Goal: Information Seeking & Learning: Learn about a topic

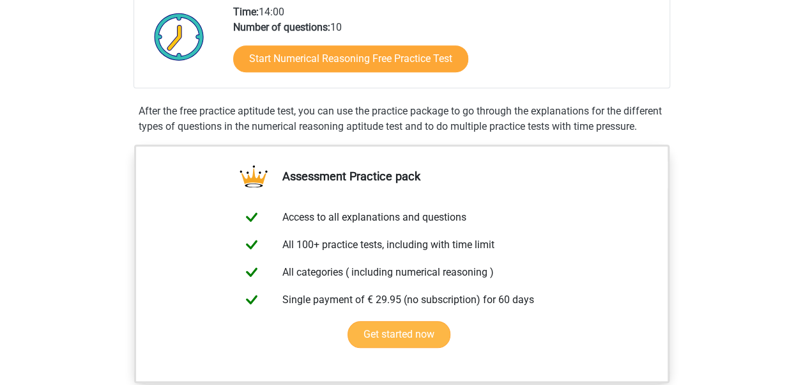
scroll to position [256, 0]
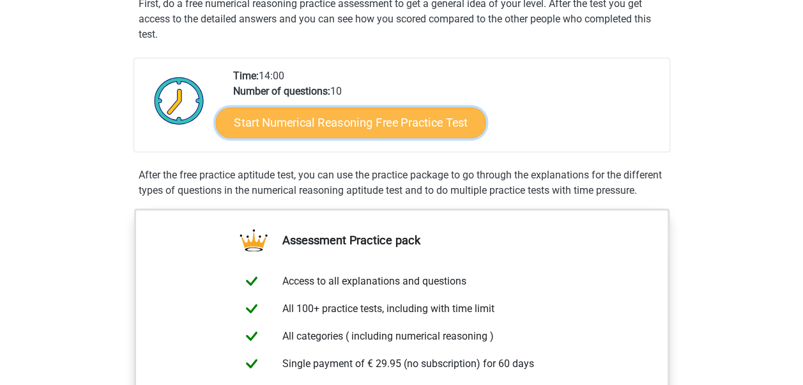
click at [364, 122] on link "Start Numerical Reasoning Free Practice Test" at bounding box center [350, 122] width 270 height 31
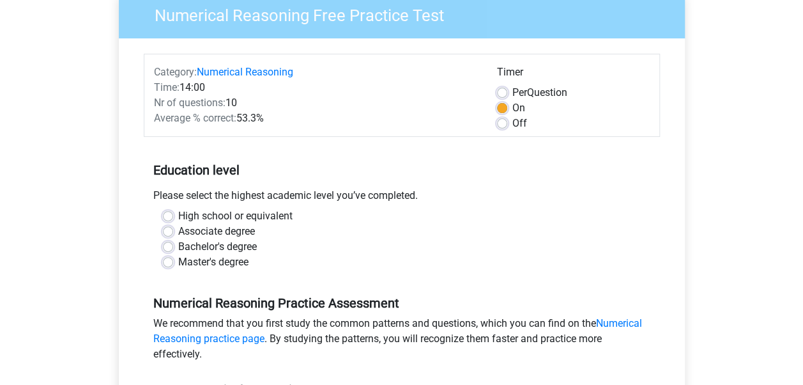
scroll to position [128, 0]
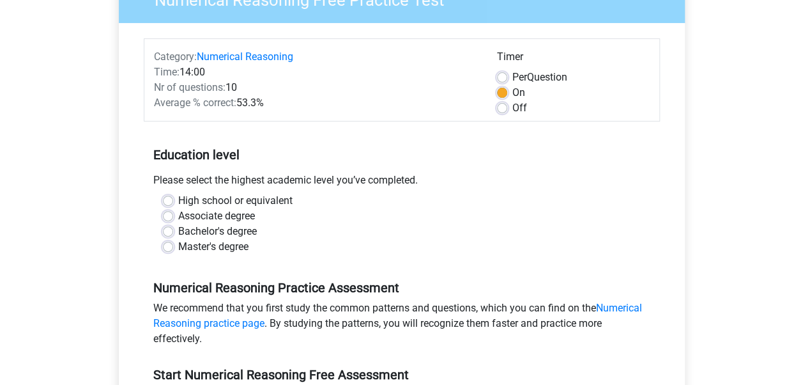
click at [502, 114] on div "Off" at bounding box center [573, 107] width 153 height 15
drag, startPoint x: 171, startPoint y: 230, endPoint x: 176, endPoint y: 226, distance: 7.3
click at [178, 230] on label "Bachelor's degree" at bounding box center [217, 231] width 79 height 15
click at [171, 230] on input "Bachelor's degree" at bounding box center [168, 230] width 10 height 13
radio input "true"
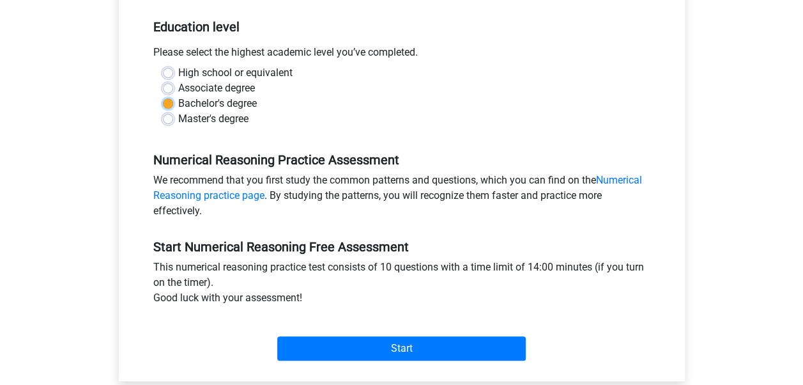
scroll to position [319, 0]
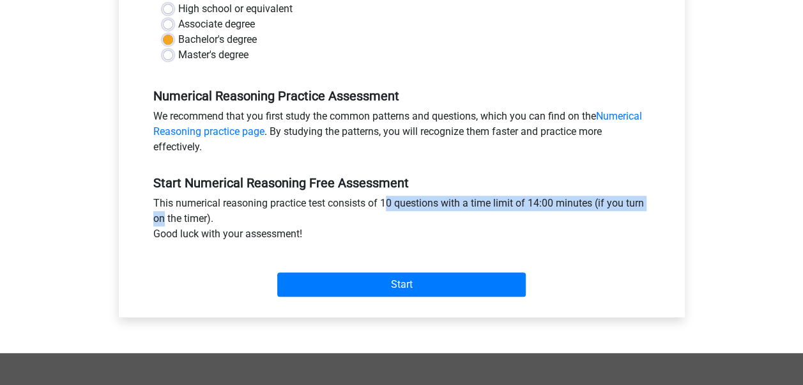
drag, startPoint x: 379, startPoint y: 204, endPoint x: 594, endPoint y: 197, distance: 214.8
click at [594, 197] on div "This numerical reasoning practice test consists of 10 questions with a time lim…" at bounding box center [402, 221] width 516 height 51
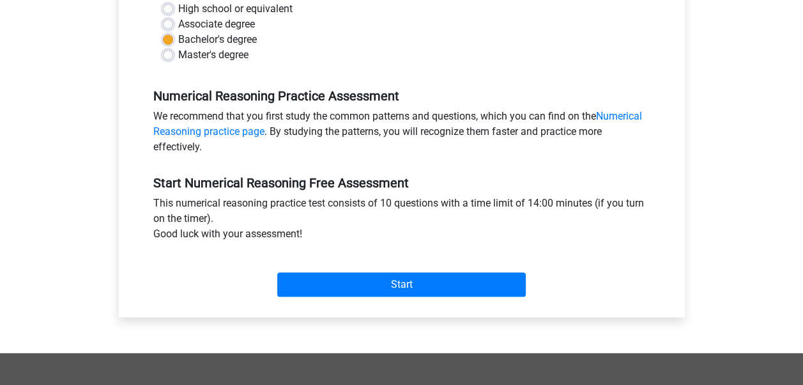
drag, startPoint x: 594, startPoint y: 197, endPoint x: 547, endPoint y: 231, distance: 57.6
click at [547, 231] on div "This numerical reasoning practice test consists of 10 questions with a time lim…" at bounding box center [402, 221] width 516 height 51
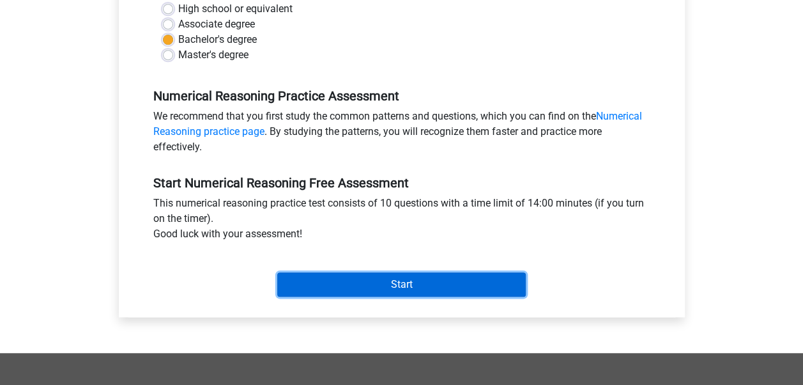
click at [416, 283] on input "Start" at bounding box center [401, 284] width 249 height 24
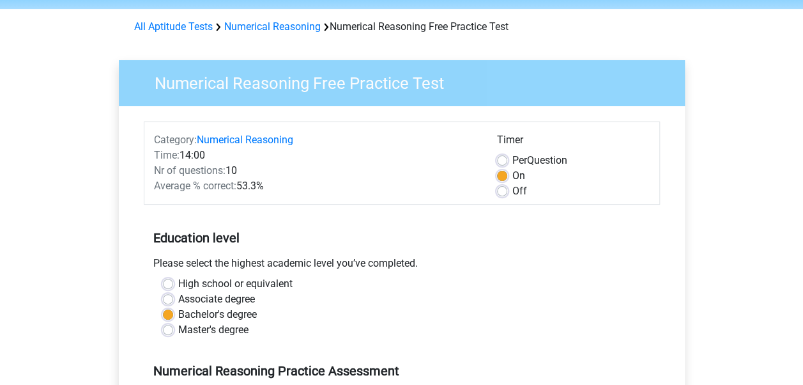
scroll to position [0, 0]
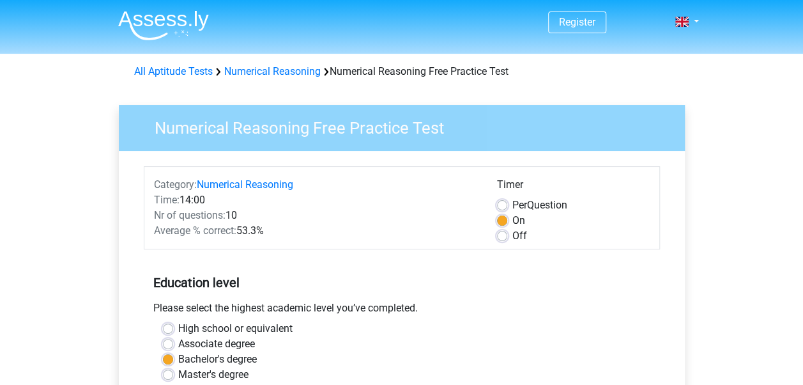
click at [512, 236] on label "Off" at bounding box center [519, 235] width 15 height 15
click at [498, 236] on input "Off" at bounding box center [502, 234] width 10 height 13
radio input "true"
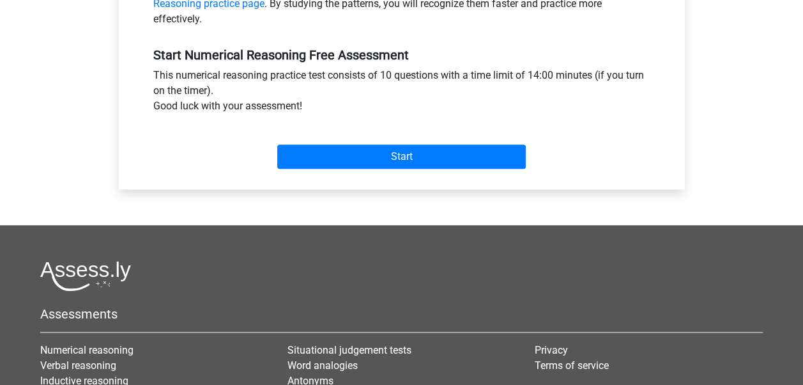
scroll to position [575, 0]
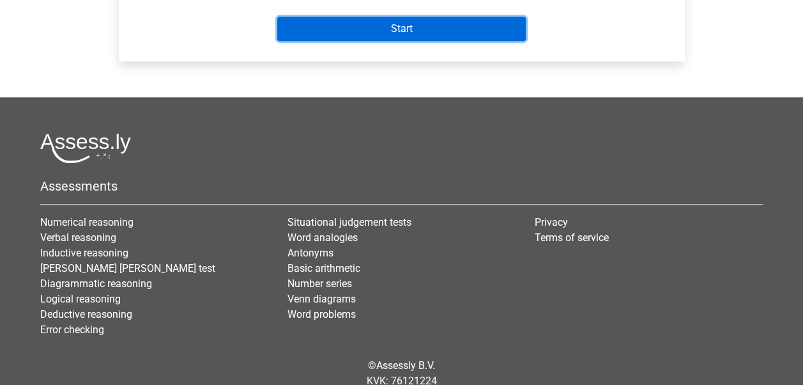
click at [362, 35] on input "Start" at bounding box center [401, 29] width 249 height 24
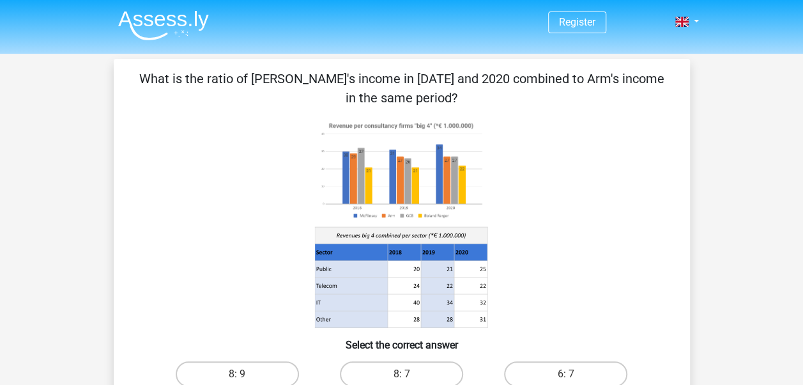
drag, startPoint x: 472, startPoint y: 82, endPoint x: 527, endPoint y: 73, distance: 55.7
click at [527, 73] on p "What is the ratio of [PERSON_NAME]'s income in [DATE] and 2020 combined to Arm'…" at bounding box center [401, 88] width 535 height 38
drag, startPoint x: 527, startPoint y: 73, endPoint x: 512, endPoint y: 115, distance: 44.9
click at [512, 115] on div "What is the ratio of [PERSON_NAME]'s income in [DATE] and 2020 combined to Arm'…" at bounding box center [402, 269] width 566 height 401
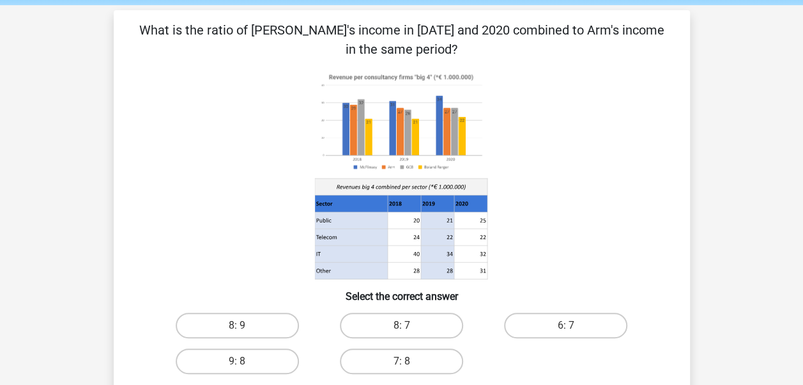
scroll to position [64, 0]
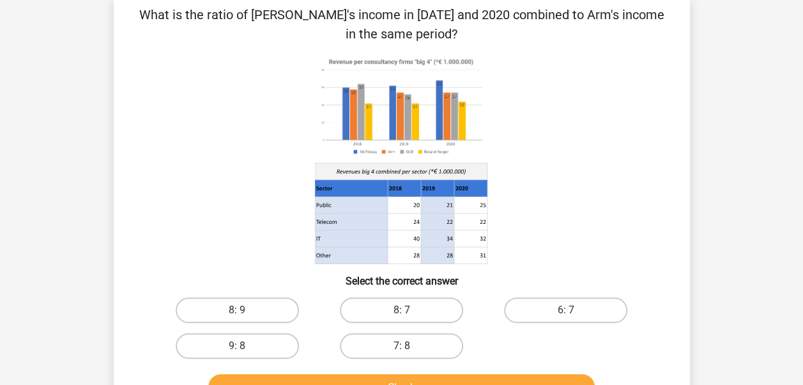
drag, startPoint x: 525, startPoint y: 105, endPoint x: 525, endPoint y: 70, distance: 35.8
click at [525, 70] on icon at bounding box center [401, 159] width 515 height 211
click at [435, 346] on label "7: 8" at bounding box center [401, 346] width 123 height 26
click at [410, 346] on input "7: 8" at bounding box center [405, 350] width 8 height 8
radio input "true"
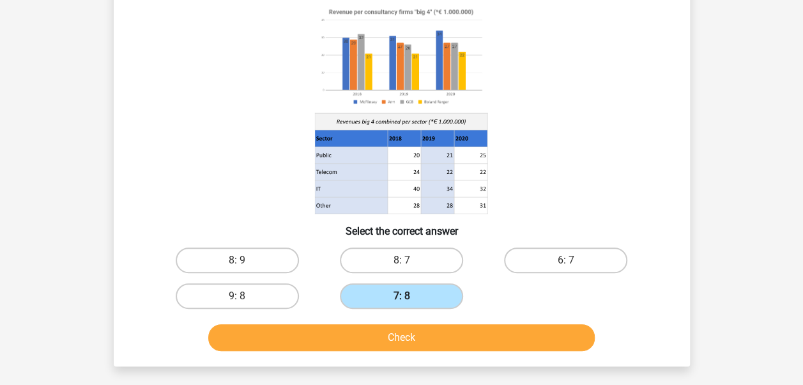
scroll to position [192, 0]
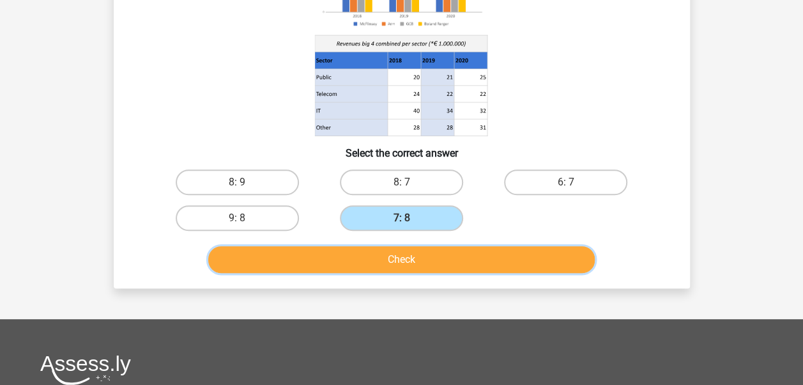
click at [428, 256] on button "Check" at bounding box center [401, 259] width 387 height 27
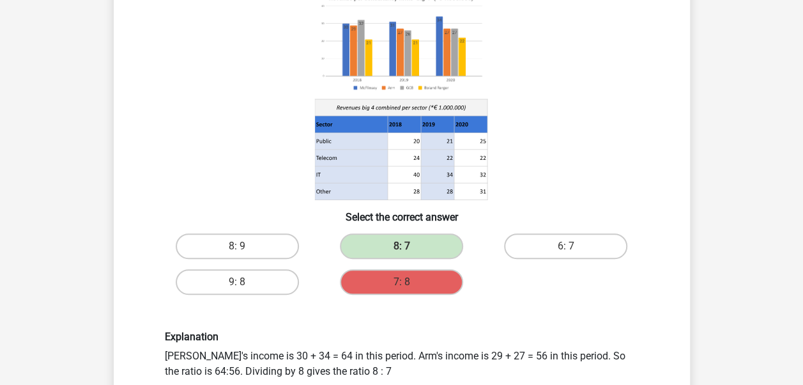
scroll to position [64, 0]
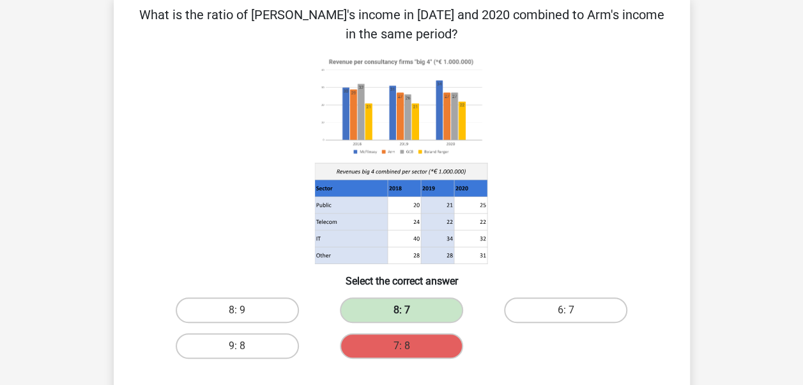
click at [367, 311] on label "8: 7" at bounding box center [401, 310] width 123 height 26
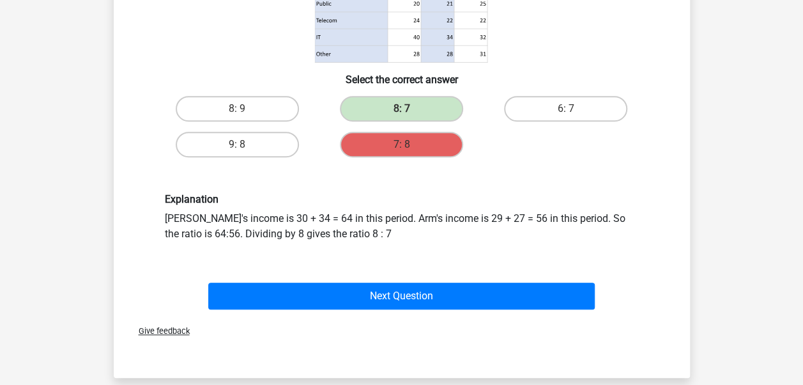
scroll to position [319, 0]
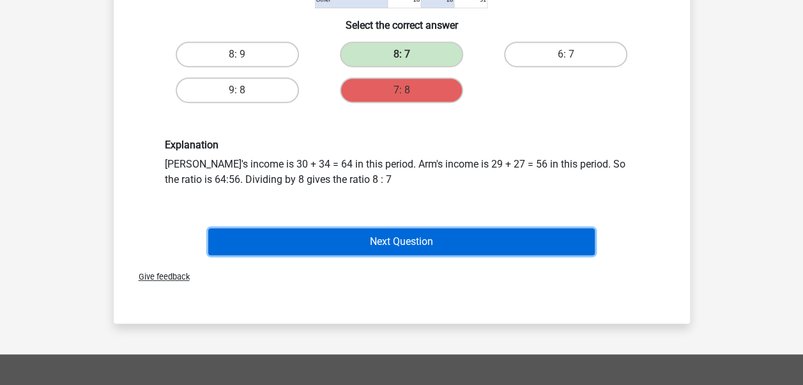
click at [410, 248] on button "Next Question" at bounding box center [401, 241] width 387 height 27
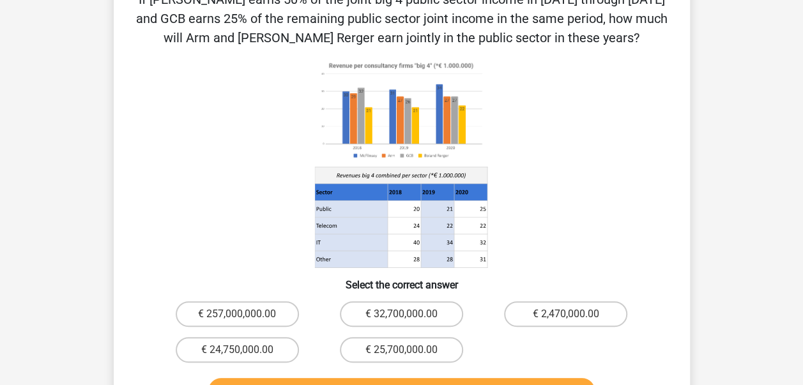
scroll to position [64, 0]
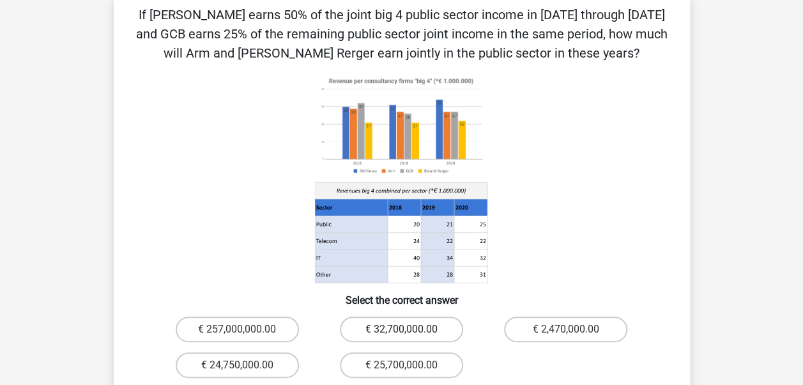
click at [424, 327] on label "€ 32,700,000.00" at bounding box center [401, 329] width 123 height 26
click at [410, 329] on input "€ 32,700,000.00" at bounding box center [405, 333] width 8 height 8
radio input "true"
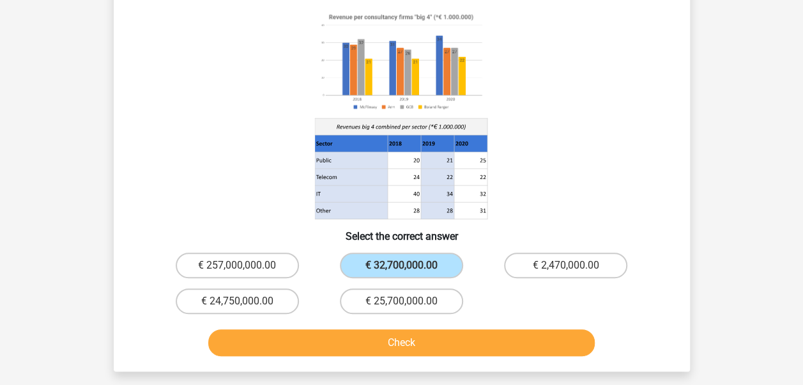
scroll to position [192, 0]
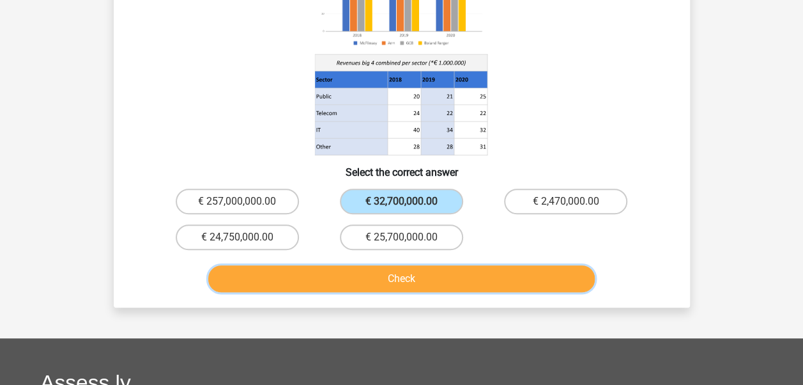
click at [415, 280] on button "Check" at bounding box center [401, 278] width 387 height 27
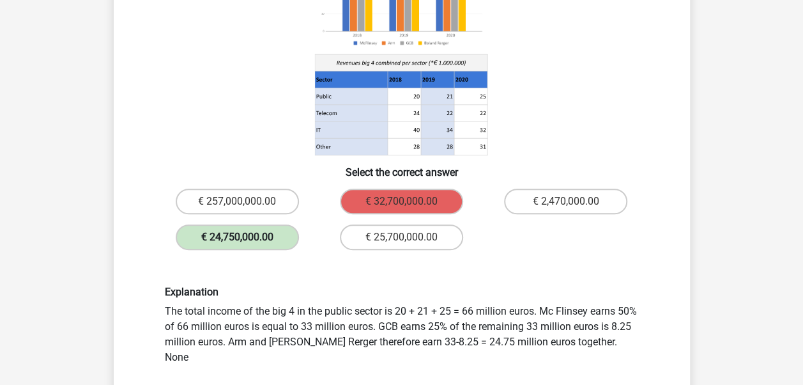
click at [207, 234] on label "€ 24,750,000.00" at bounding box center [237, 237] width 123 height 26
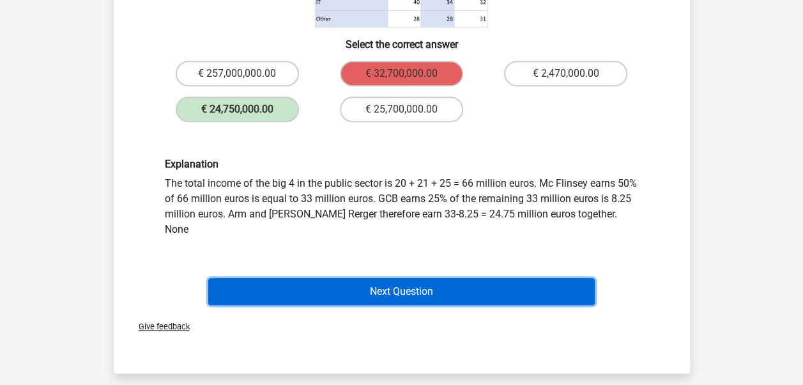
click at [312, 278] on button "Next Question" at bounding box center [401, 291] width 387 height 27
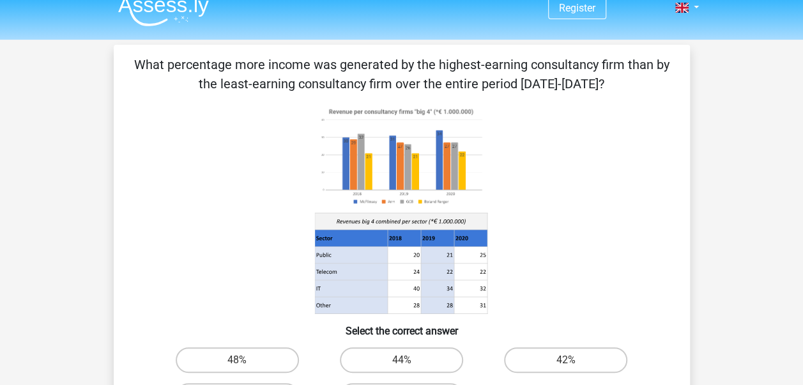
scroll to position [0, 0]
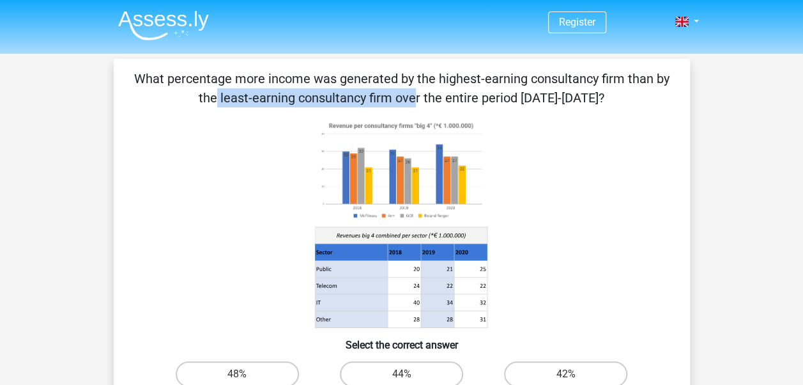
drag, startPoint x: 430, startPoint y: 79, endPoint x: 625, endPoint y: 75, distance: 194.9
click at [625, 75] on p "What percentage more income was generated by the highest-earning consultancy fi…" at bounding box center [401, 88] width 535 height 38
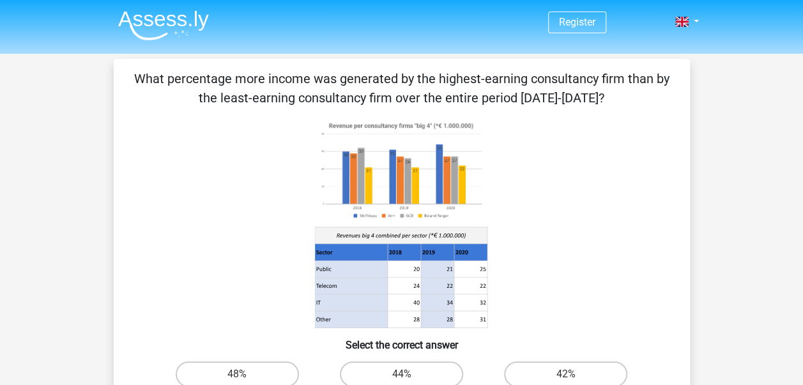
click at [294, 107] on div "What percentage more income was generated by the highest-earning consultancy fi…" at bounding box center [402, 269] width 566 height 401
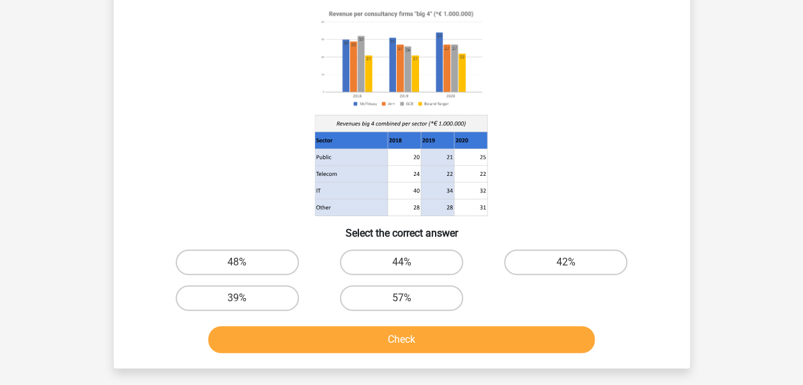
scroll to position [128, 0]
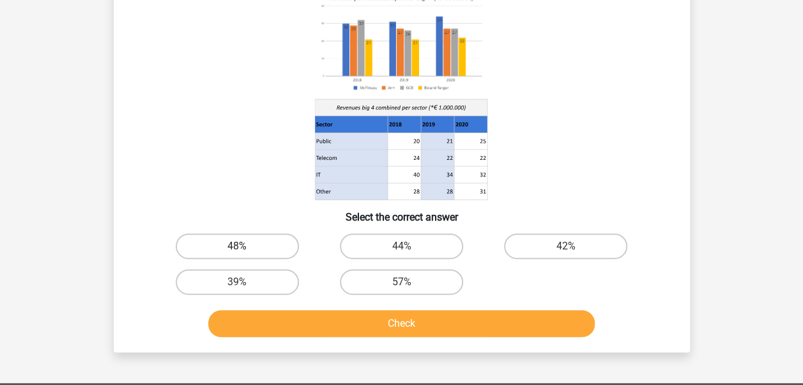
click at [226, 248] on label "48%" at bounding box center [237, 246] width 123 height 26
click at [237, 248] on input "48%" at bounding box center [241, 250] width 8 height 8
radio input "true"
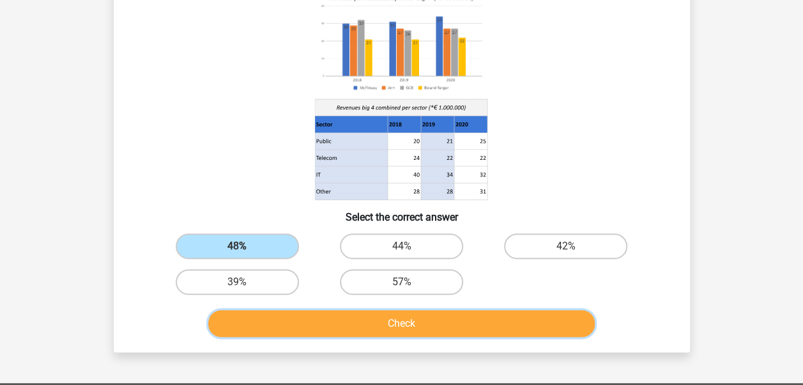
click at [407, 326] on button "Check" at bounding box center [401, 323] width 387 height 27
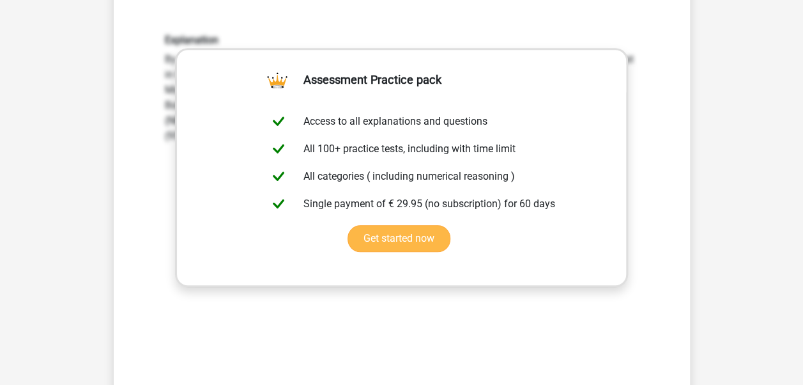
scroll to position [447, 0]
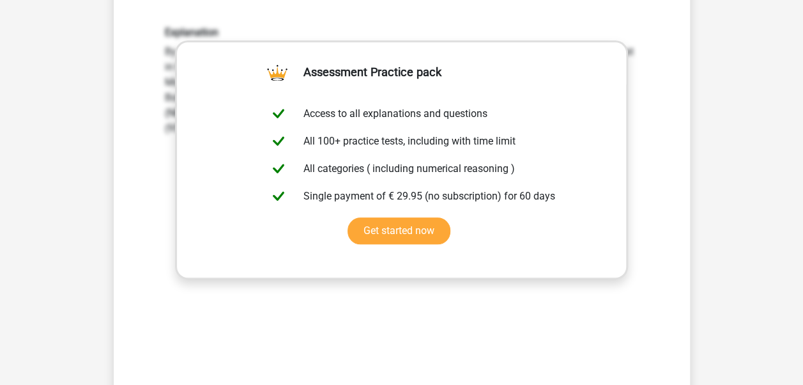
click at [401, 292] on div "Explanation By scanning the numbers, you can see without further calculations t…" at bounding box center [401, 194] width 535 height 396
click at [469, 306] on div "Explanation By scanning the numbers, you can see without further calculations t…" at bounding box center [401, 194] width 535 height 396
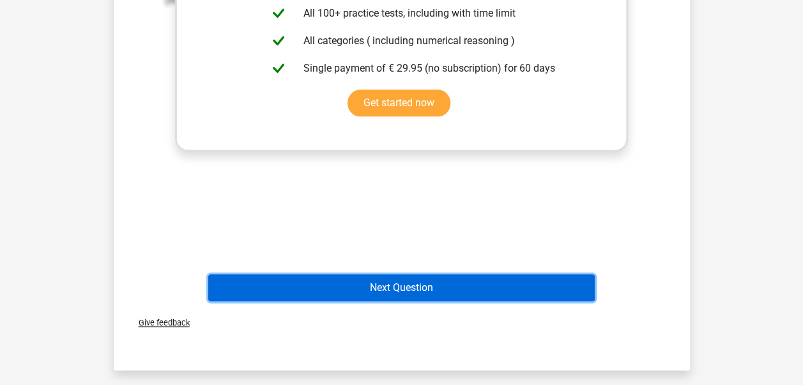
click at [437, 293] on button "Next Question" at bounding box center [401, 287] width 387 height 27
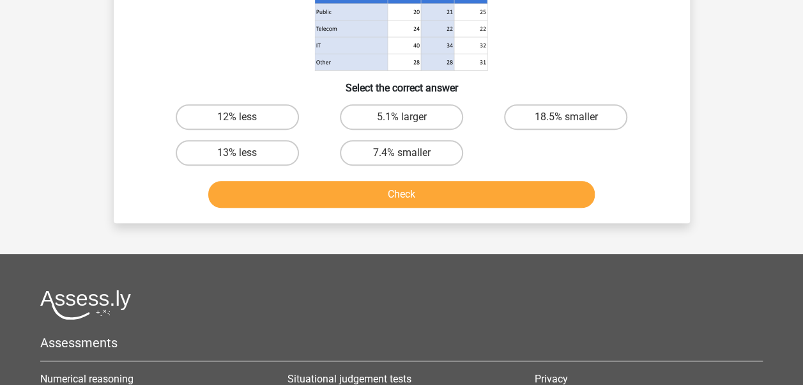
scroll to position [256, 0]
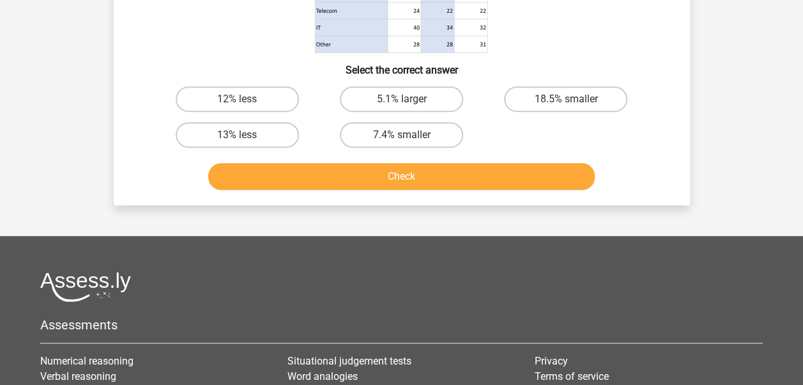
click at [446, 170] on button "Check" at bounding box center [401, 176] width 387 height 27
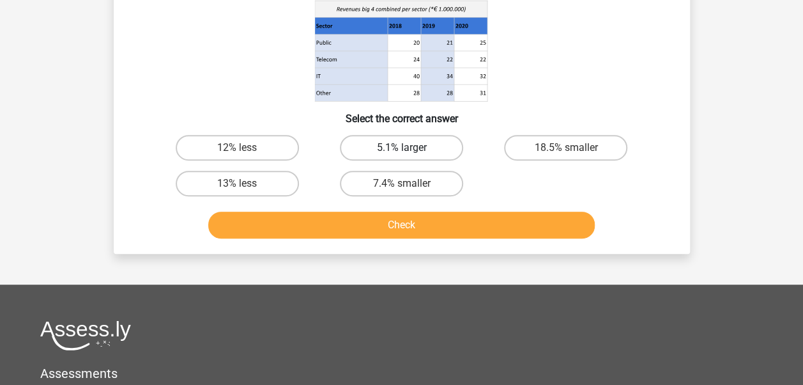
scroll to position [192, 0]
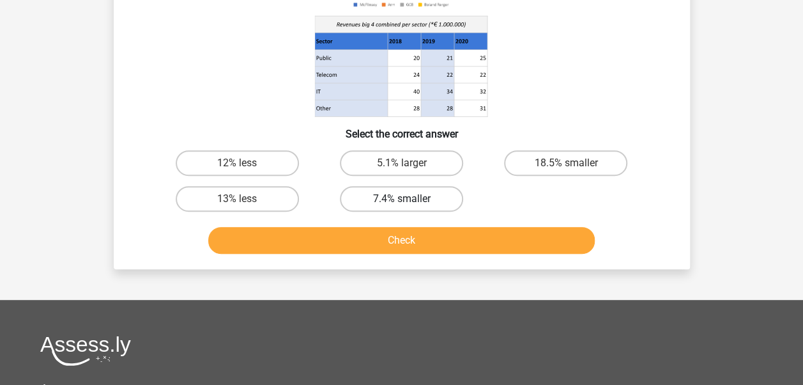
click at [356, 199] on label "7.4% smaller" at bounding box center [401, 199] width 123 height 26
click at [401, 199] on input "7.4% smaller" at bounding box center [405, 203] width 8 height 8
radio input "true"
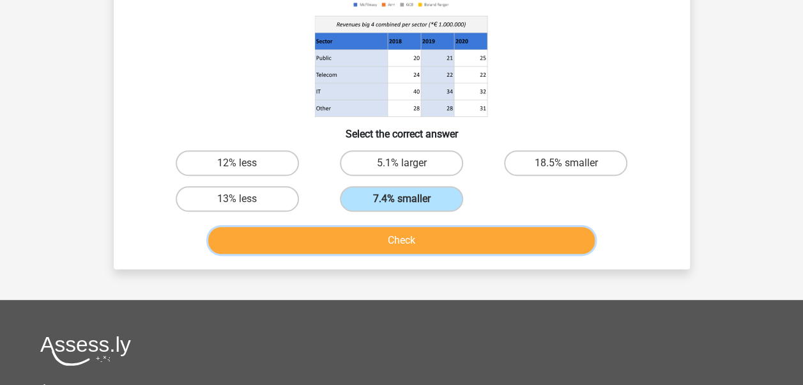
click at [372, 235] on button "Check" at bounding box center [401, 240] width 387 height 27
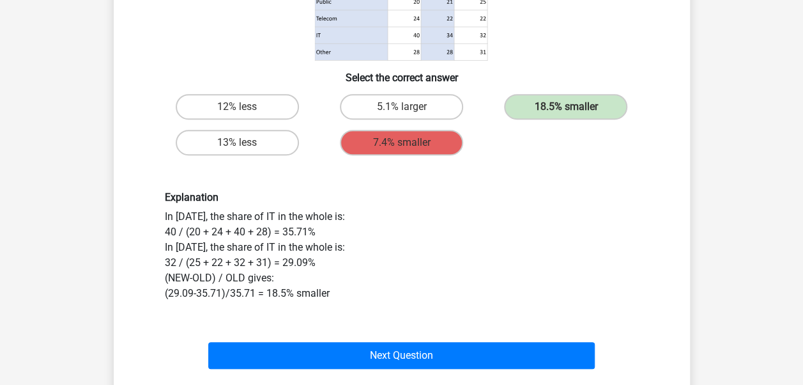
scroll to position [256, 0]
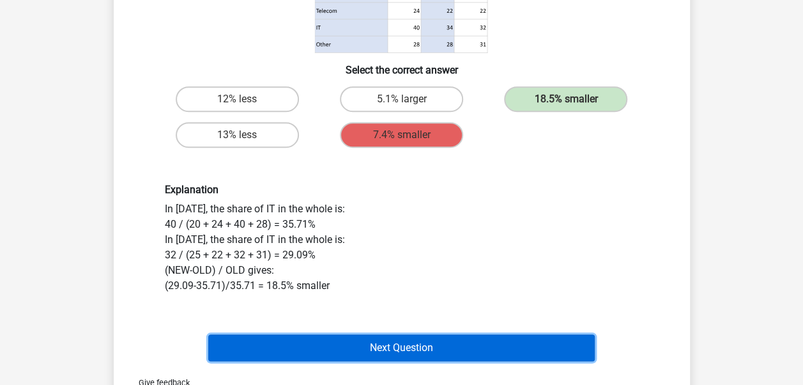
click at [342, 346] on button "Next Question" at bounding box center [401, 347] width 387 height 27
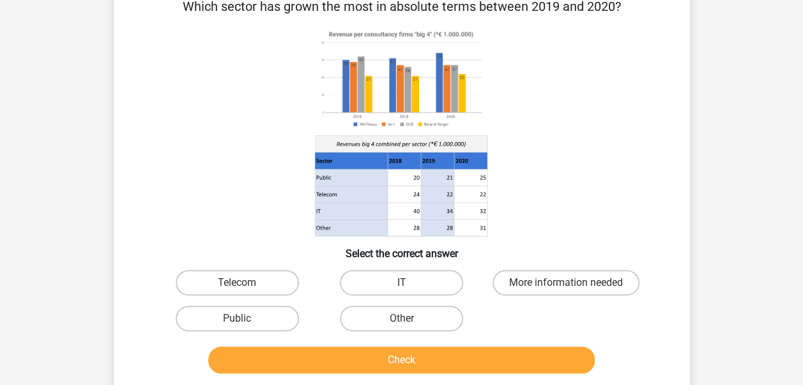
scroll to position [64, 0]
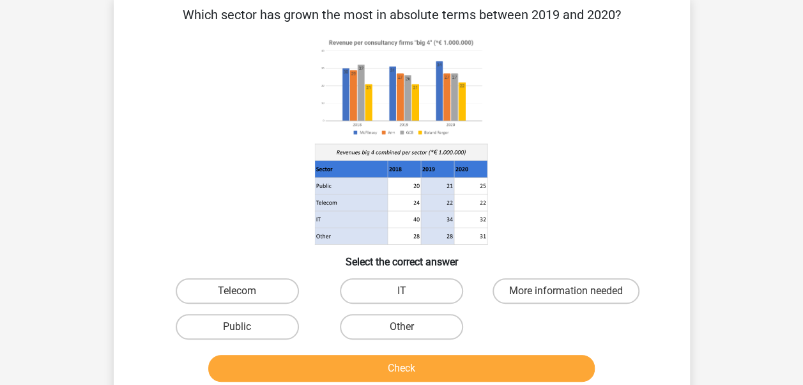
click at [257, 311] on div "Public" at bounding box center [237, 327] width 164 height 36
click at [254, 323] on label "Public" at bounding box center [237, 327] width 123 height 26
click at [245, 326] on input "Public" at bounding box center [241, 330] width 8 height 8
radio input "true"
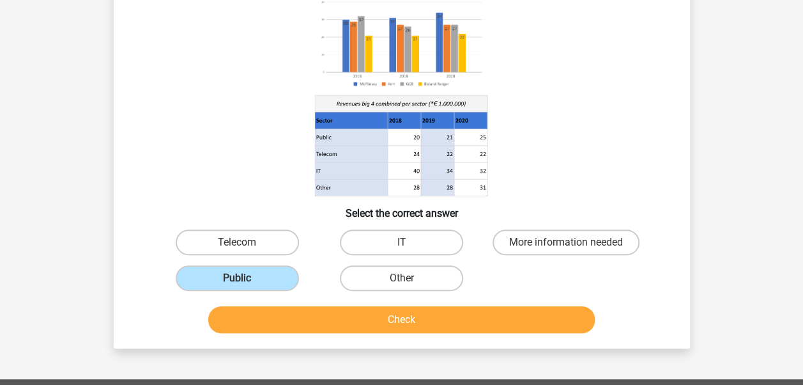
scroll to position [128, 0]
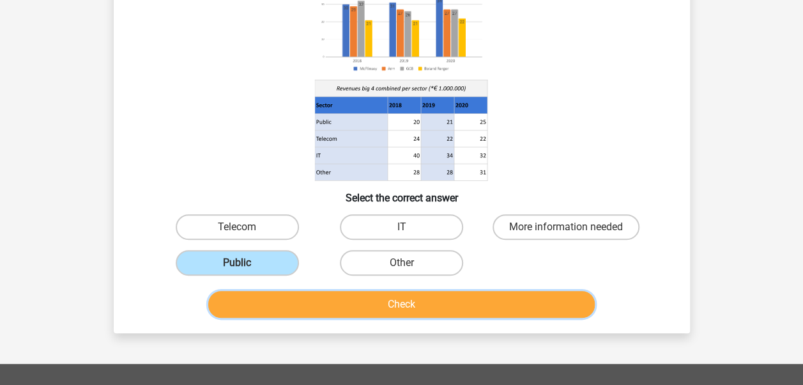
click at [407, 309] on button "Check" at bounding box center [401, 304] width 387 height 27
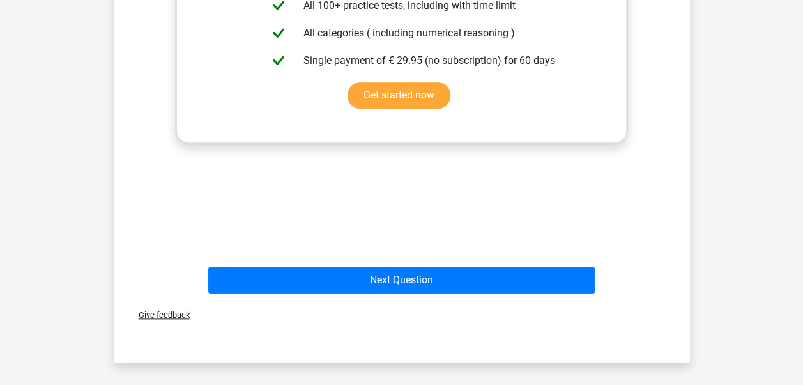
scroll to position [575, 0]
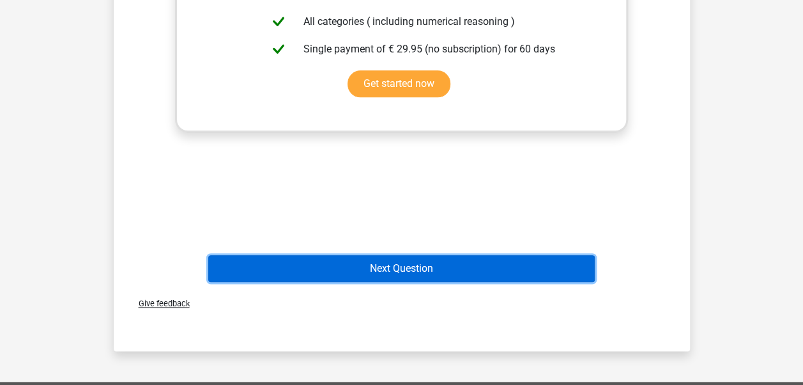
click at [414, 277] on button "Next Question" at bounding box center [401, 268] width 387 height 27
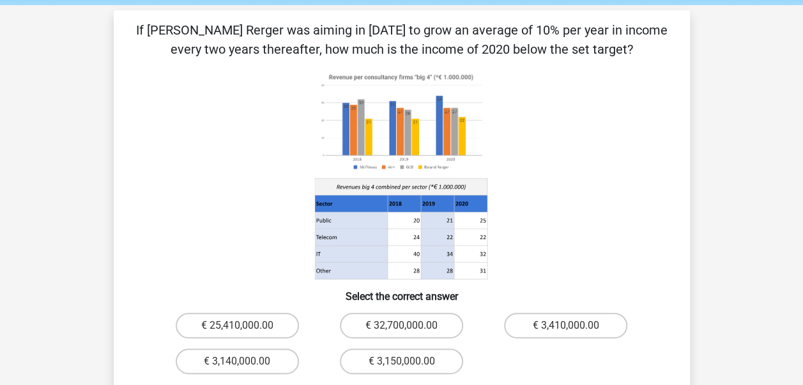
scroll to position [64, 0]
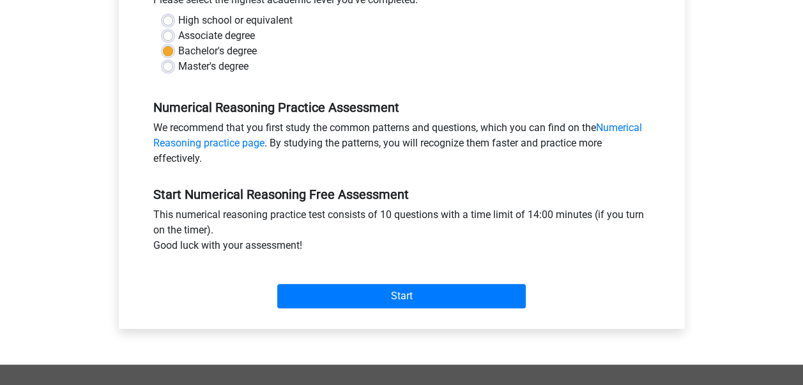
scroll to position [319, 0]
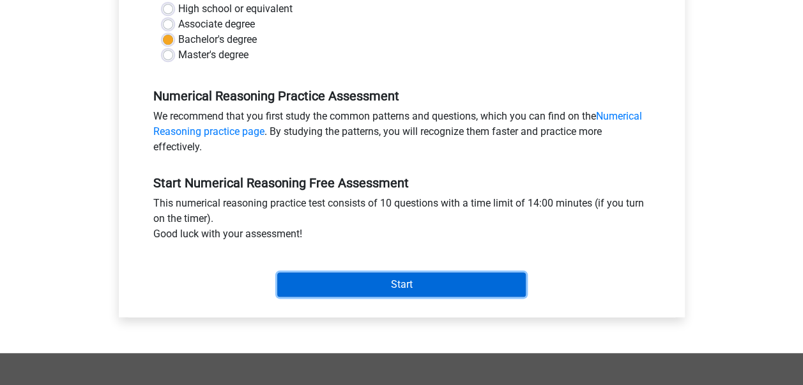
click at [438, 283] on input "Start" at bounding box center [401, 284] width 249 height 24
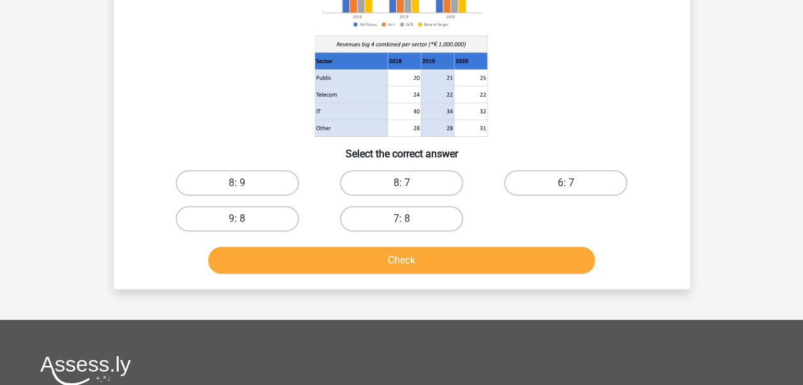
scroll to position [192, 0]
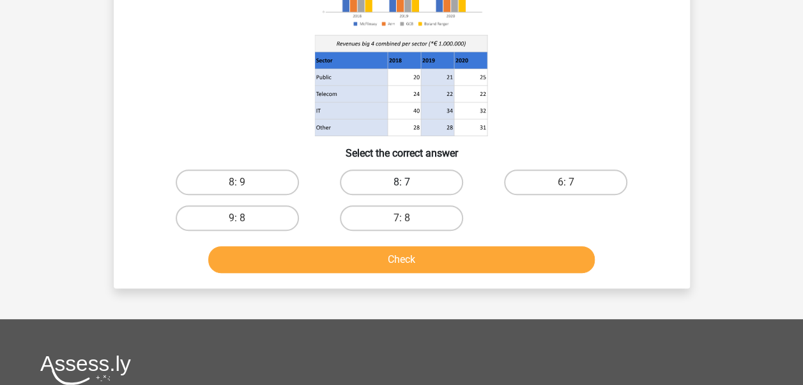
click at [397, 184] on label "8: 7" at bounding box center [401, 182] width 123 height 26
click at [401, 184] on input "8: 7" at bounding box center [405, 186] width 8 height 8
radio input "true"
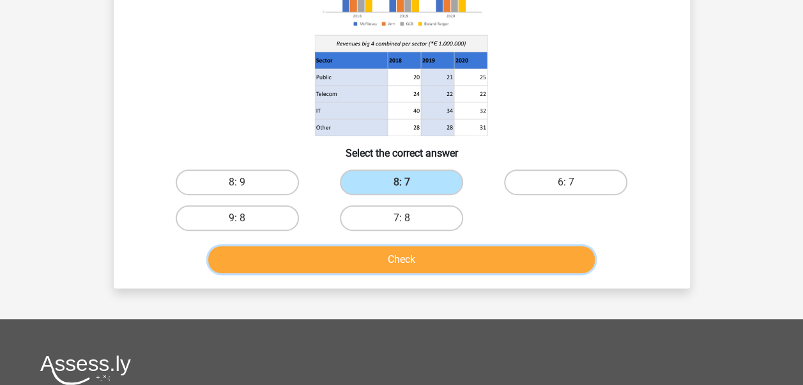
click at [431, 260] on button "Check" at bounding box center [401, 259] width 387 height 27
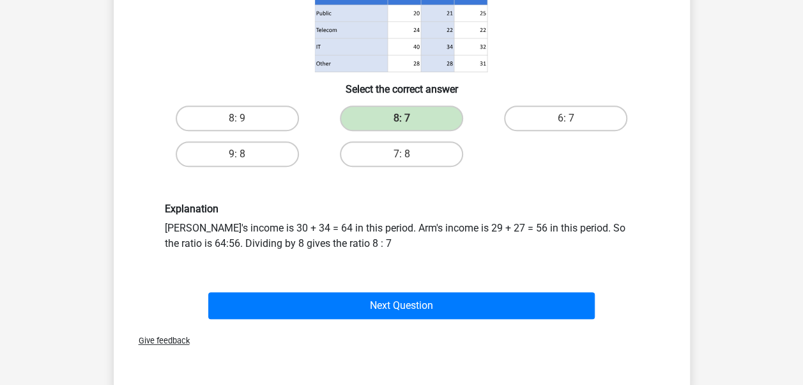
scroll to position [319, 0]
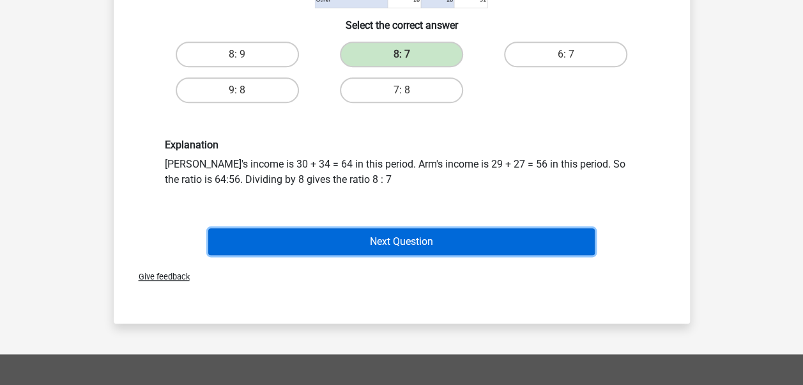
click at [395, 238] on button "Next Question" at bounding box center [401, 241] width 387 height 27
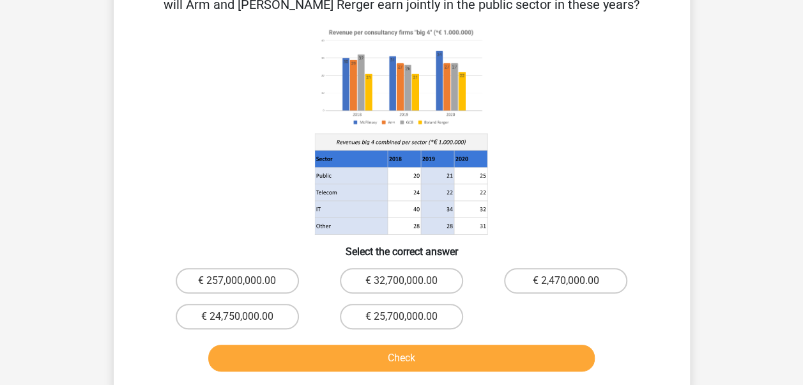
scroll to position [128, 0]
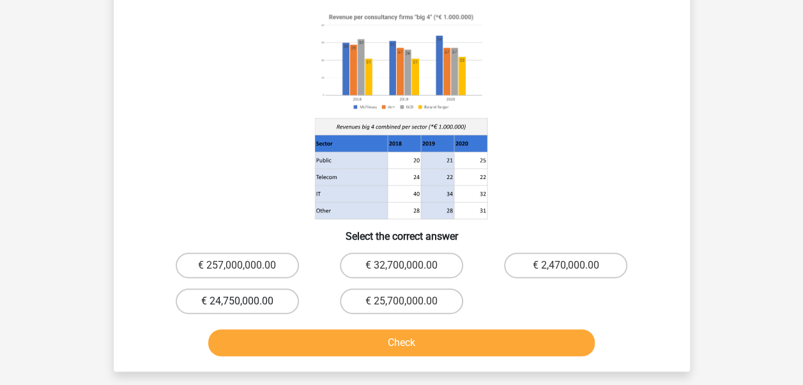
click at [248, 299] on label "€ 24,750,000.00" at bounding box center [237, 301] width 123 height 26
click at [245, 301] on input "€ 24,750,000.00" at bounding box center [241, 305] width 8 height 8
radio input "true"
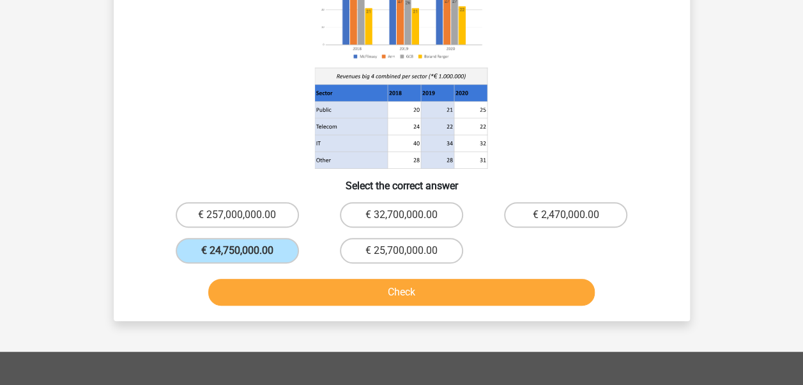
scroll to position [192, 0]
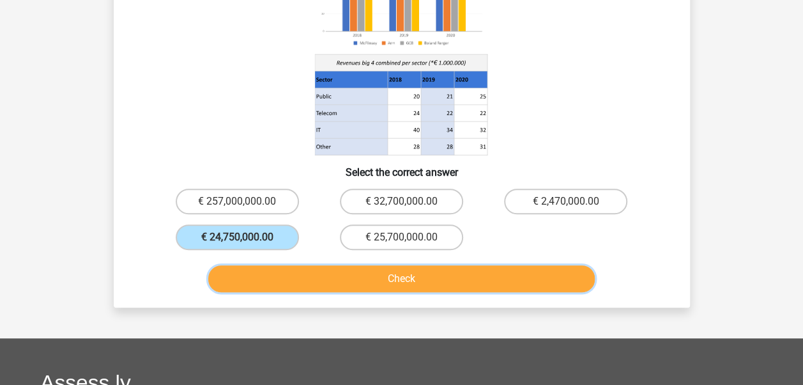
click at [422, 281] on button "Check" at bounding box center [401, 278] width 387 height 27
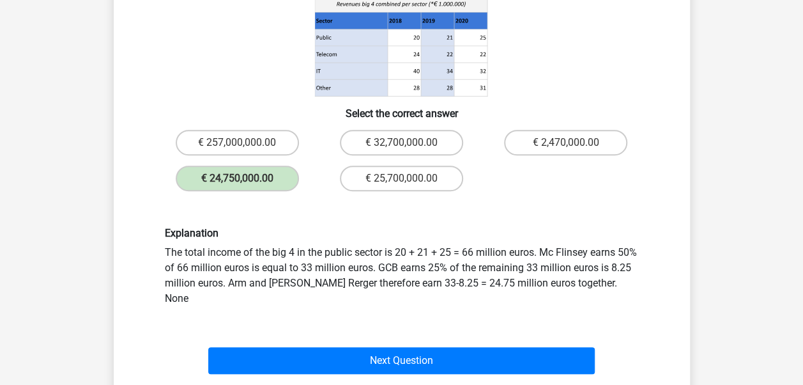
scroll to position [319, 0]
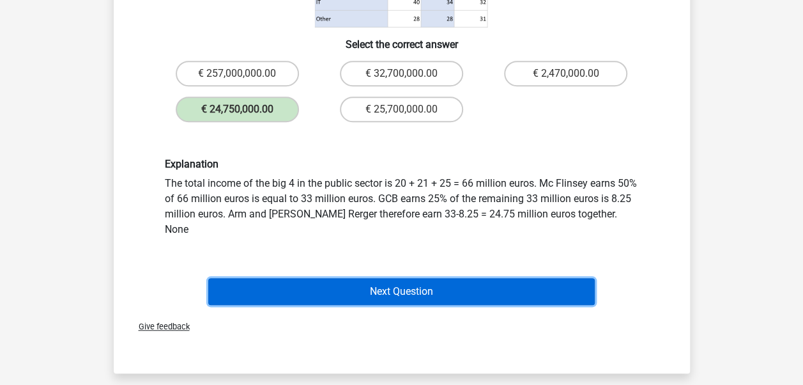
click at [427, 278] on button "Next Question" at bounding box center [401, 291] width 387 height 27
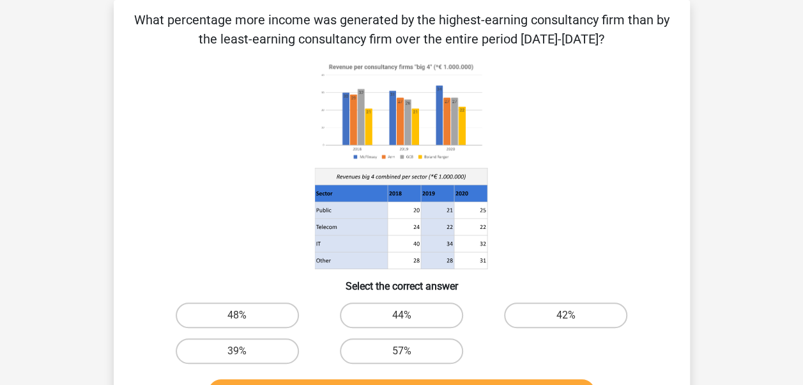
scroll to position [123, 0]
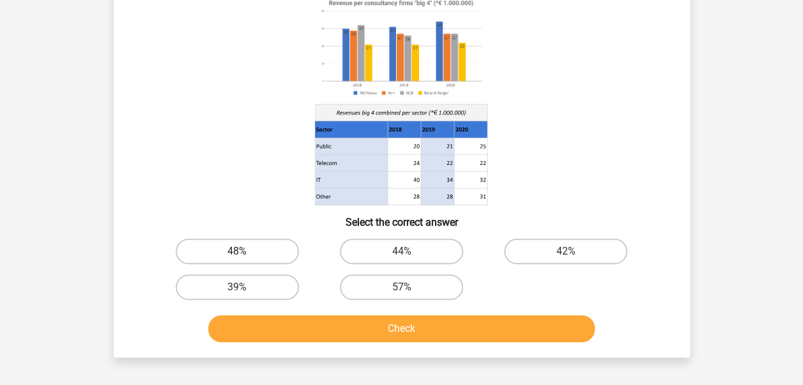
click at [275, 256] on label "48%" at bounding box center [237, 251] width 123 height 26
click at [245, 256] on input "48%" at bounding box center [241, 255] width 8 height 8
radio input "true"
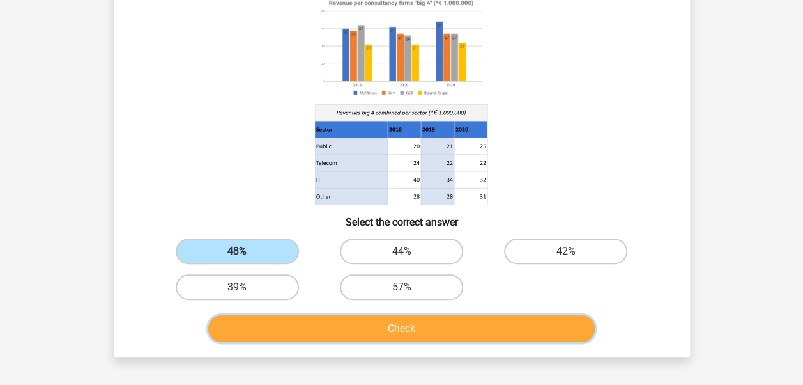
click at [426, 325] on button "Check" at bounding box center [401, 328] width 387 height 27
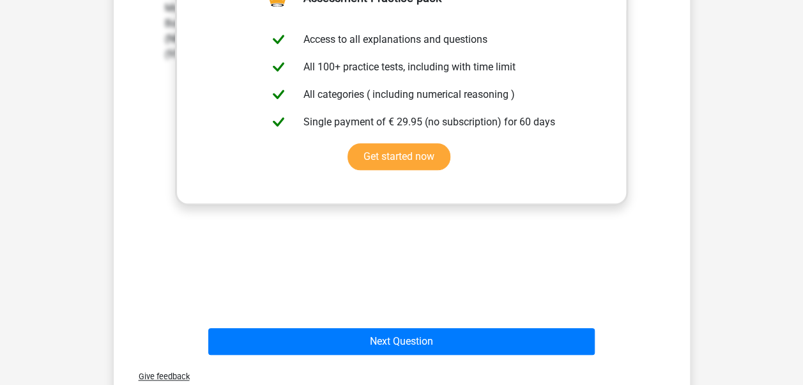
scroll to position [506, 0]
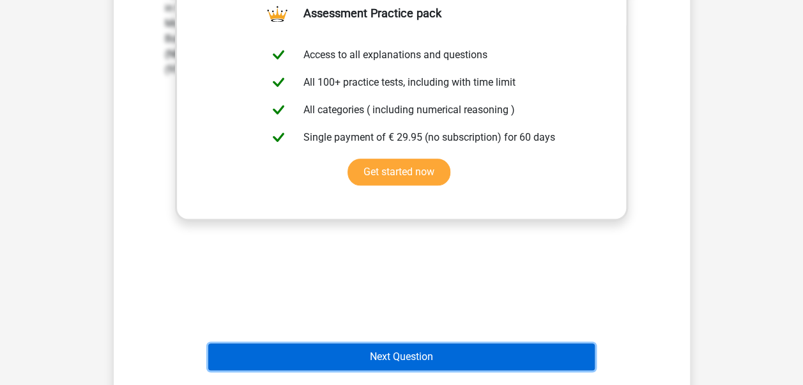
click at [429, 355] on button "Next Question" at bounding box center [401, 356] width 387 height 27
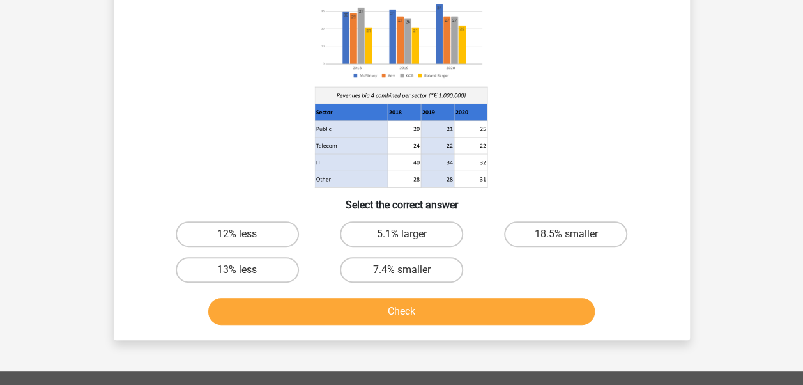
scroll to position [128, 0]
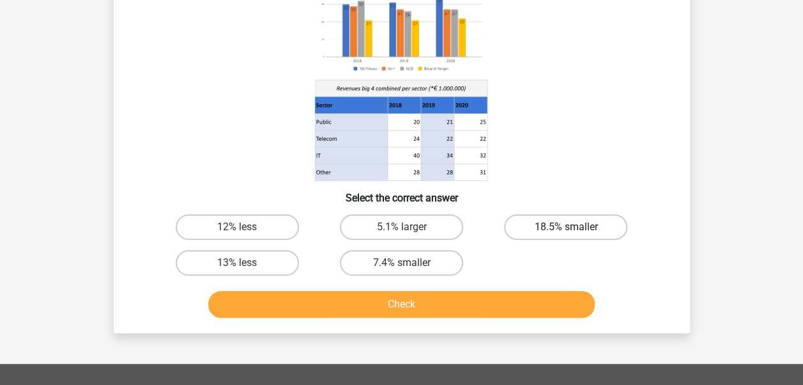
click at [550, 231] on label "18.5% smaller" at bounding box center [565, 227] width 123 height 26
click at [566, 231] on input "18.5% smaller" at bounding box center [570, 231] width 8 height 8
radio input "true"
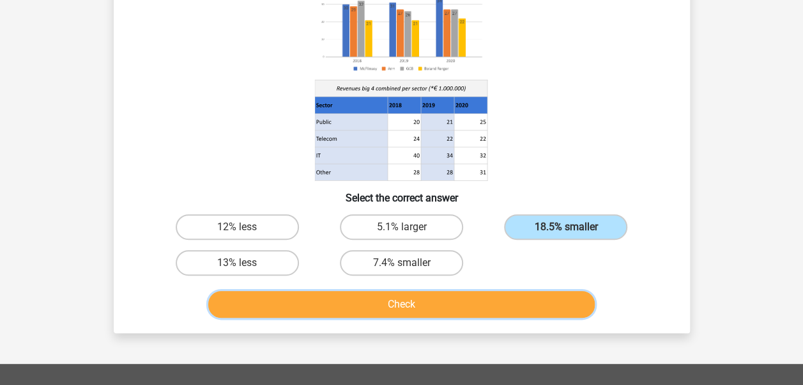
click at [414, 313] on button "Check" at bounding box center [401, 304] width 387 height 27
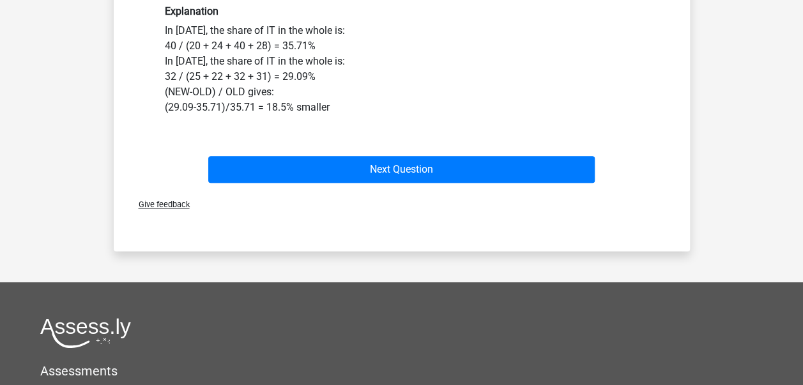
scroll to position [447, 0]
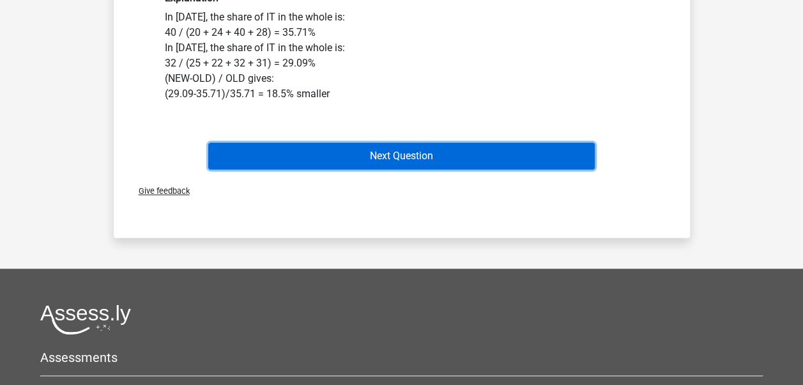
click at [435, 159] on button "Next Question" at bounding box center [401, 155] width 387 height 27
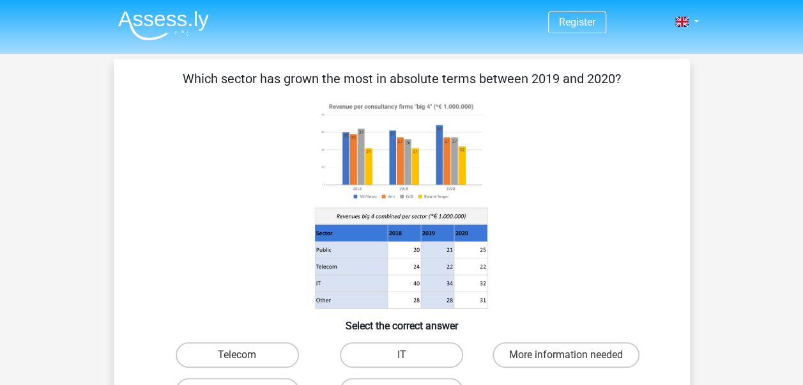
scroll to position [64, 0]
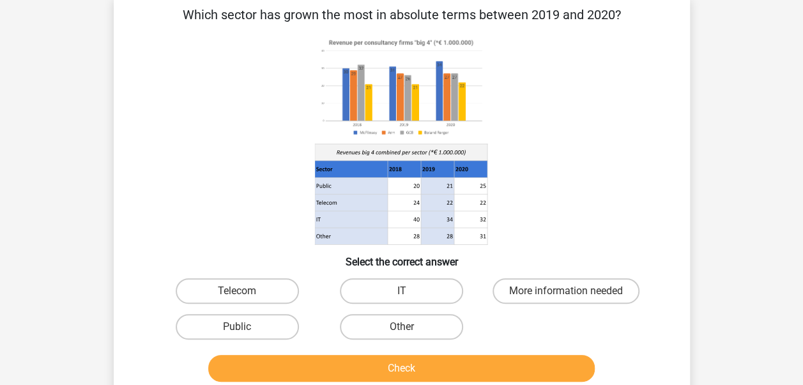
drag, startPoint x: 288, startPoint y: 11, endPoint x: 376, endPoint y: 12, distance: 88.2
click at [376, 12] on p "Which sector has grown the most in absolute terms between 2019 and 2020?" at bounding box center [401, 14] width 535 height 19
drag, startPoint x: 376, startPoint y: 12, endPoint x: 558, endPoint y: 112, distance: 208.5
click at [558, 112] on icon at bounding box center [401, 140] width 515 height 211
click at [271, 325] on label "Public" at bounding box center [237, 327] width 123 height 26
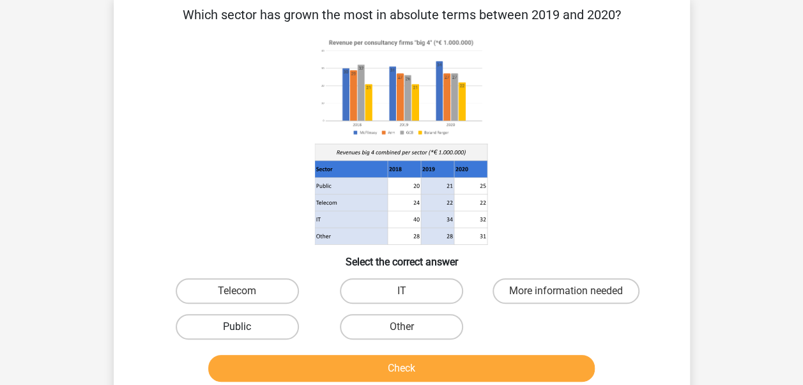
click at [245, 326] on input "Public" at bounding box center [241, 330] width 8 height 8
radio input "true"
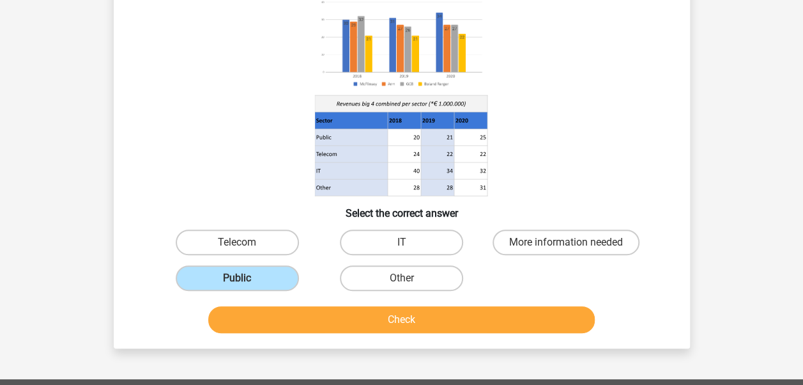
scroll to position [128, 0]
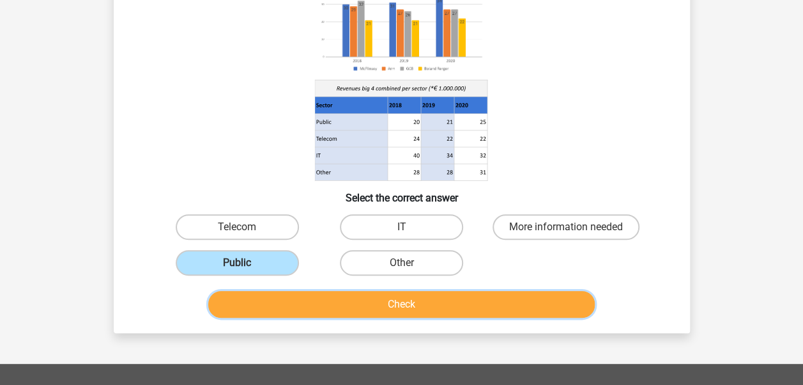
click at [426, 309] on button "Check" at bounding box center [401, 304] width 387 height 27
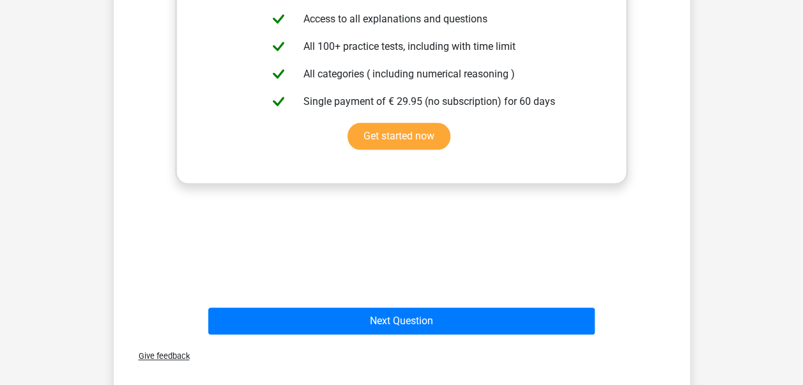
scroll to position [511, 0]
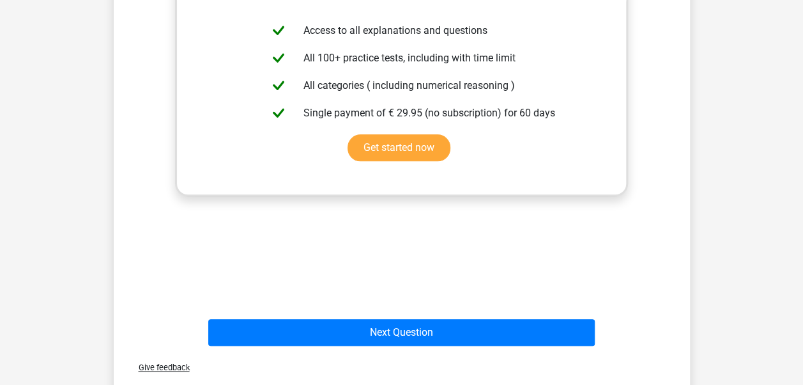
click at [408, 231] on div "Explanation The public sector has grown 4 million, making it the largest grower." at bounding box center [401, 110] width 535 height 396
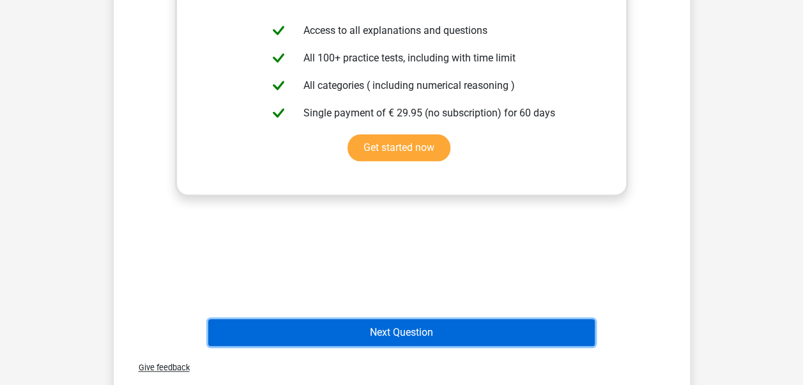
click at [432, 334] on button "Next Question" at bounding box center [401, 332] width 387 height 27
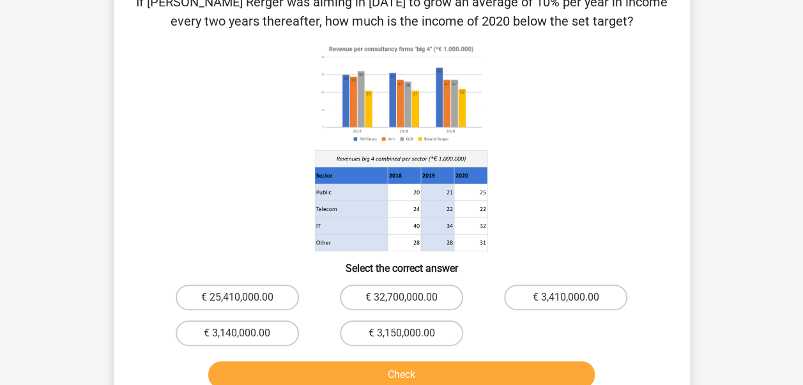
scroll to position [64, 0]
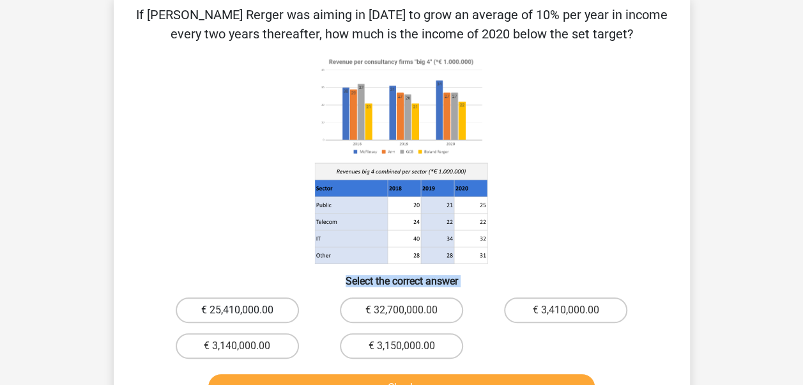
drag, startPoint x: 178, startPoint y: 288, endPoint x: 201, endPoint y: 316, distance: 35.9
click at [201, 316] on div "If [PERSON_NAME] Rerger was aiming in [DATE] to grow an average of 10% per year…" at bounding box center [402, 205] width 566 height 401
drag, startPoint x: 201, startPoint y: 316, endPoint x: 217, endPoint y: 323, distance: 18.0
click at [217, 323] on div "€ 25,410,000.00" at bounding box center [237, 310] width 164 height 36
click at [219, 319] on label "€ 25,410,000.00" at bounding box center [237, 310] width 123 height 26
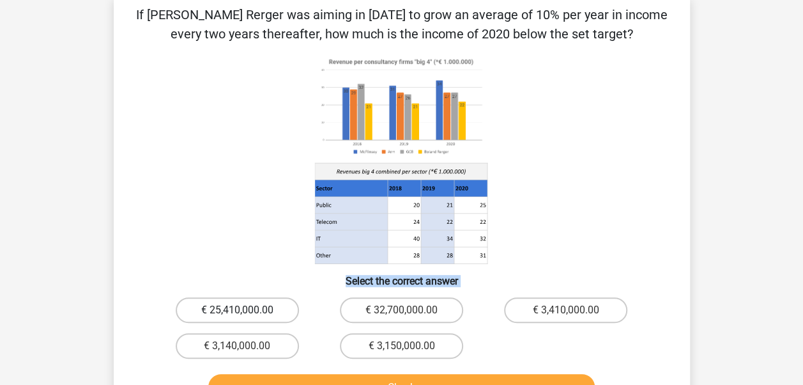
click at [237, 318] on input "€ 25,410,000.00" at bounding box center [241, 314] width 8 height 8
radio input "true"
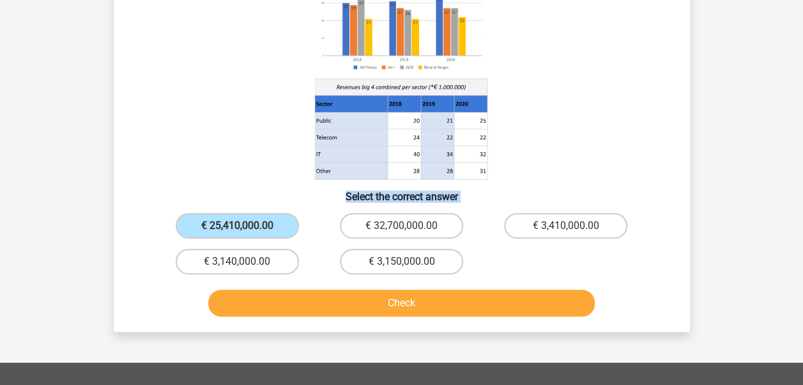
scroll to position [192, 0]
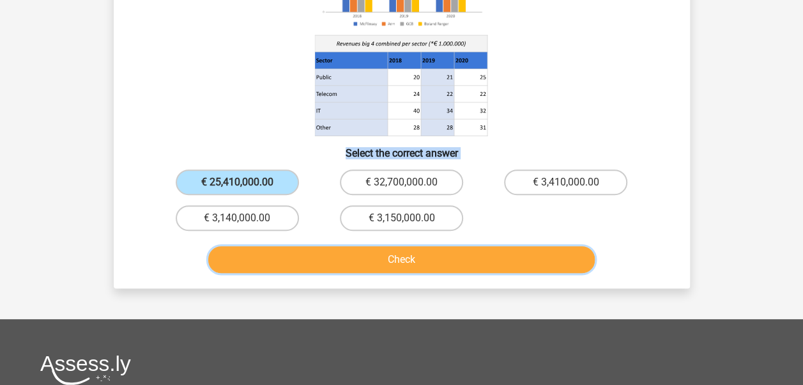
click at [426, 252] on button "Check" at bounding box center [401, 259] width 387 height 27
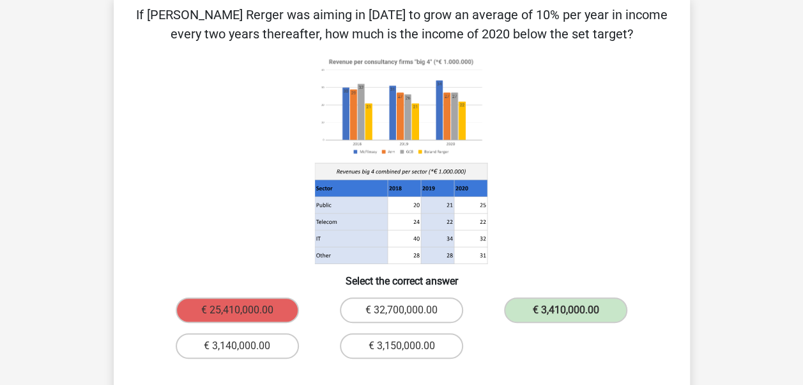
scroll to position [128, 0]
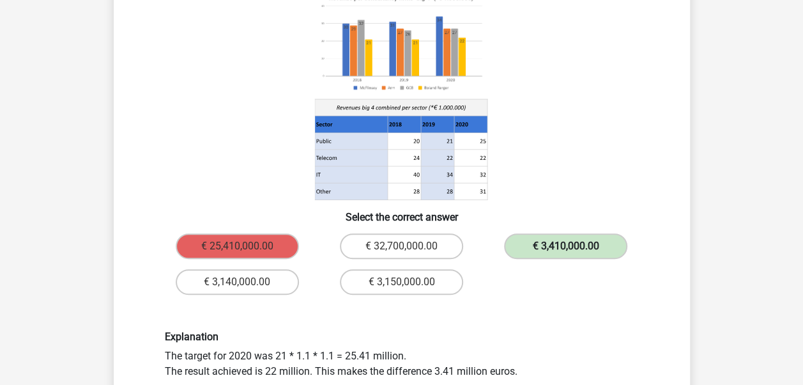
click at [533, 249] on label "€ 3,410,000.00" at bounding box center [565, 246] width 123 height 26
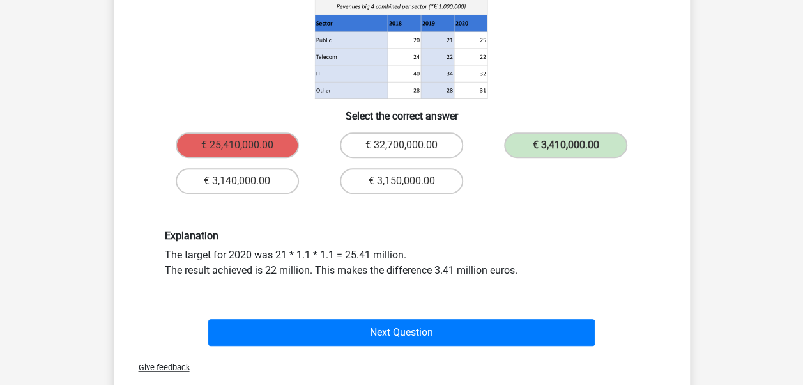
scroll to position [256, 0]
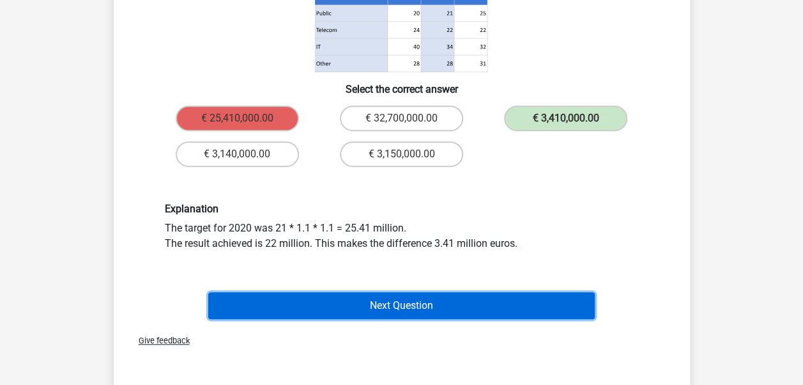
click at [468, 303] on button "Next Question" at bounding box center [401, 305] width 387 height 27
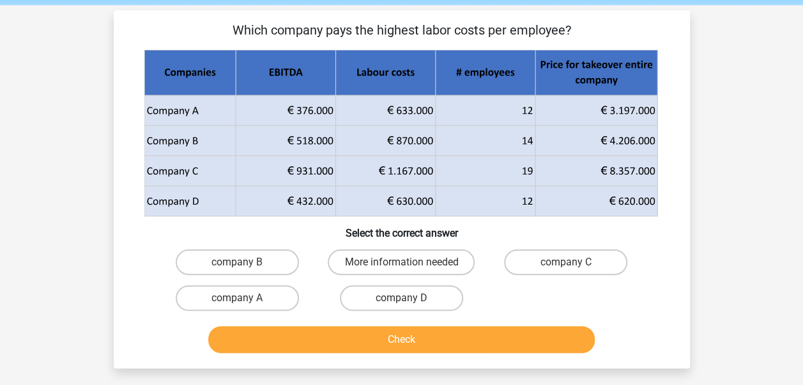
scroll to position [64, 0]
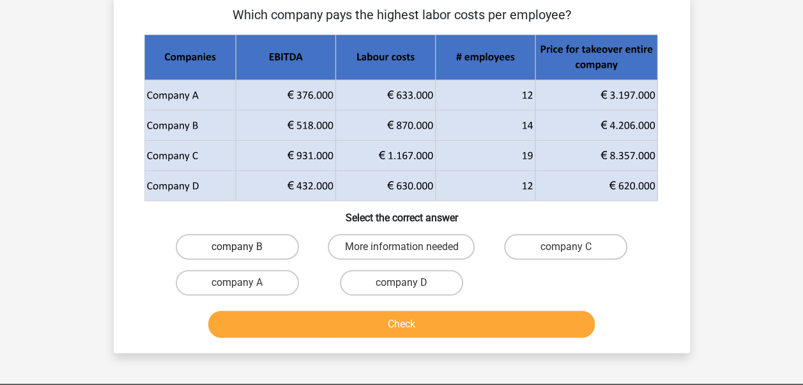
drag, startPoint x: 253, startPoint y: 249, endPoint x: 259, endPoint y: 245, distance: 7.8
click at [257, 248] on label "company B" at bounding box center [237, 247] width 123 height 26
click at [245, 248] on input "company B" at bounding box center [241, 251] width 8 height 8
radio input "true"
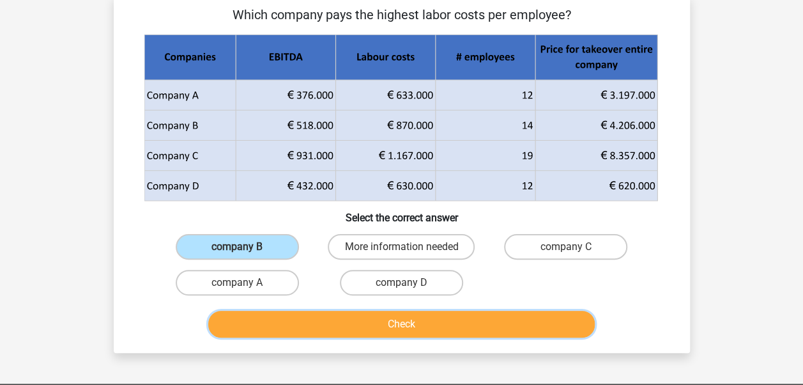
click at [360, 318] on button "Check" at bounding box center [401, 324] width 387 height 27
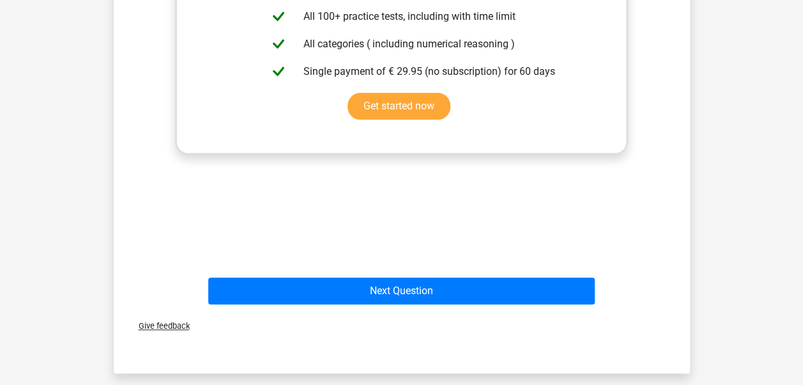
scroll to position [511, 0]
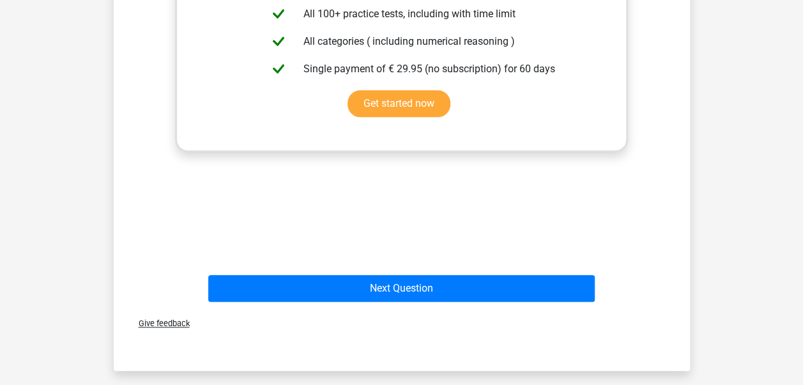
click at [456, 196] on div "Explanation Company A: 633000/12 = 52750 Company B: 870000/14 = 62143 Company C…" at bounding box center [401, 66] width 535 height 396
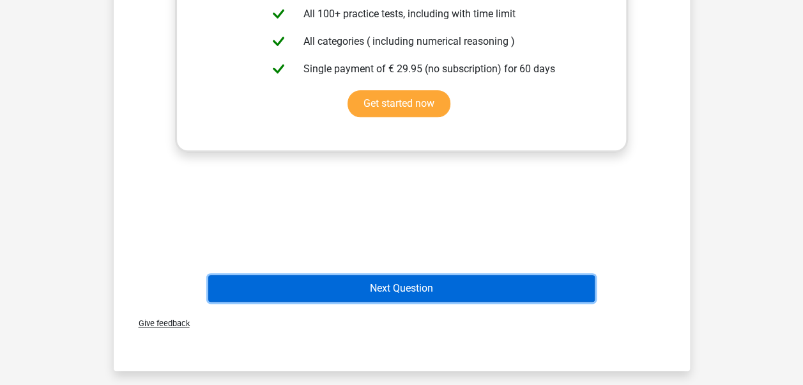
click at [446, 289] on button "Next Question" at bounding box center [401, 288] width 387 height 27
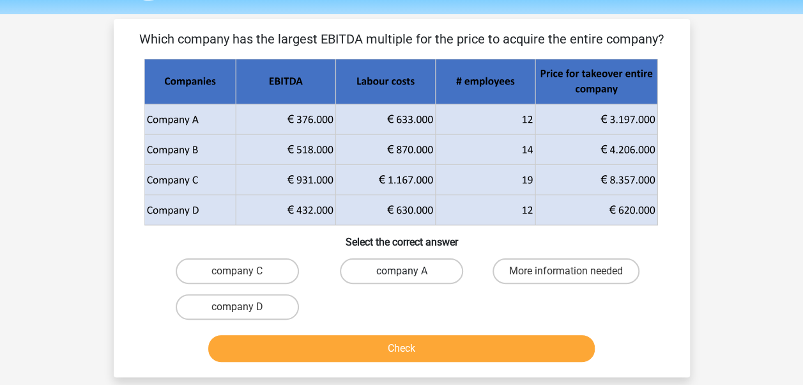
scroll to position [64, 0]
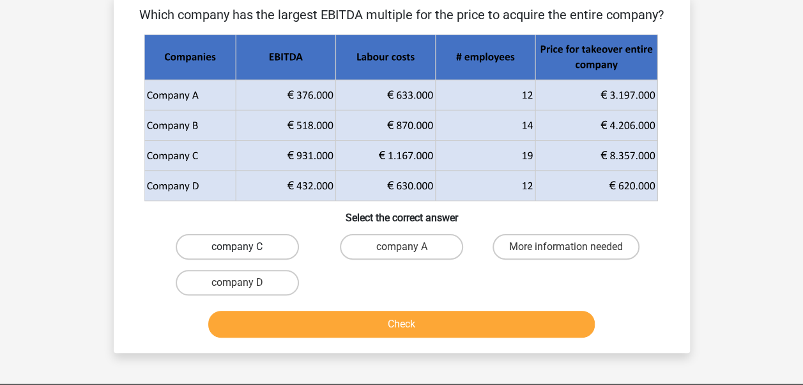
click at [222, 243] on label "company C" at bounding box center [237, 247] width 123 height 26
click at [237, 247] on input "company C" at bounding box center [241, 251] width 8 height 8
radio input "true"
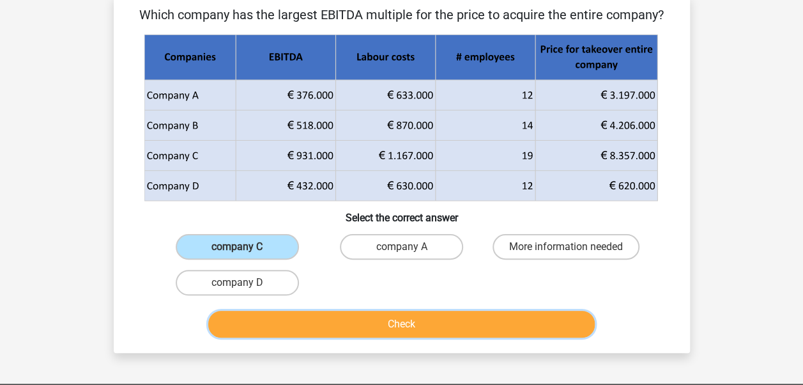
click at [434, 323] on button "Check" at bounding box center [401, 324] width 387 height 27
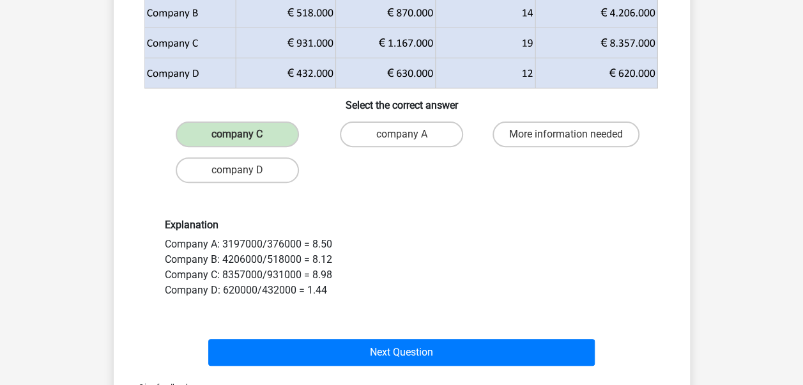
scroll to position [192, 0]
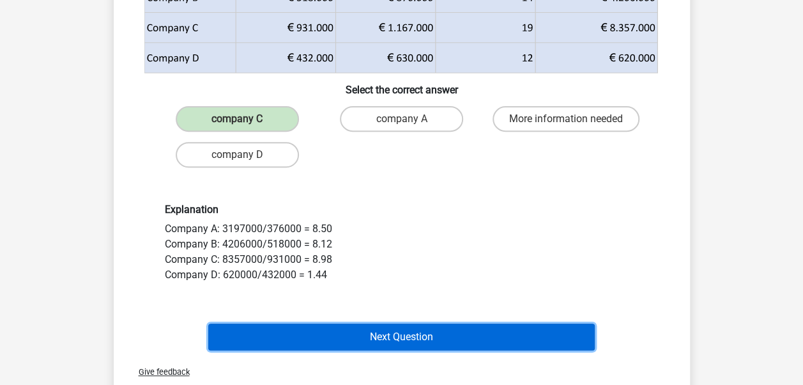
click at [347, 334] on button "Next Question" at bounding box center [401, 336] width 387 height 27
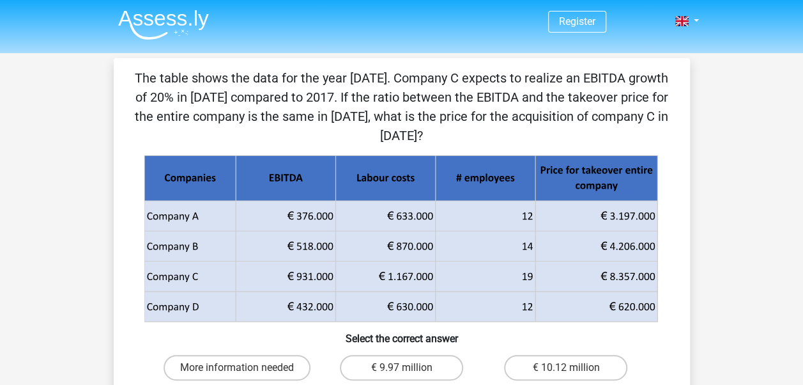
scroll to position [0, 0]
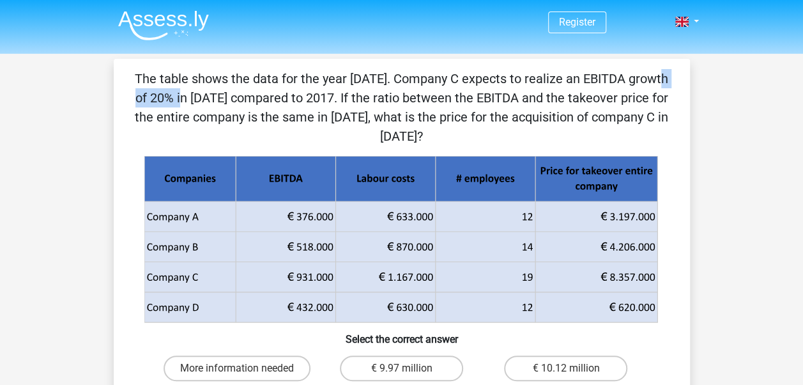
drag, startPoint x: 390, startPoint y: 76, endPoint x: 457, endPoint y: 76, distance: 67.7
click at [457, 76] on p "The table shows the data for the year [DATE]. Company C expects to realize an E…" at bounding box center [401, 107] width 535 height 77
drag, startPoint x: 457, startPoint y: 76, endPoint x: 429, endPoint y: 83, distance: 29.0
click at [429, 83] on p "The table shows the data for the year [DATE]. Company C expects to realize an E…" at bounding box center [401, 107] width 535 height 77
click at [408, 73] on p "The table shows the data for the year [DATE]. Company C expects to realize an E…" at bounding box center [401, 107] width 535 height 77
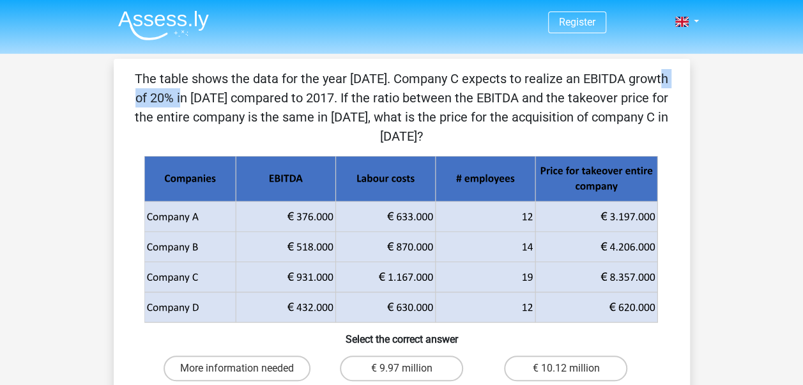
click at [426, 79] on p "The table shows the data for the year [DATE]. Company C expects to realize an E…" at bounding box center [401, 107] width 535 height 77
click at [472, 79] on p "The table shows the data for the year [DATE]. Company C expects to realize an E…" at bounding box center [401, 107] width 535 height 77
click at [418, 82] on p "The table shows the data for the year [DATE]. Company C expects to realize an E…" at bounding box center [401, 107] width 535 height 77
click at [423, 79] on p "The table shows the data for the year [DATE]. Company C expects to realize an E…" at bounding box center [401, 107] width 535 height 77
copy p "p"
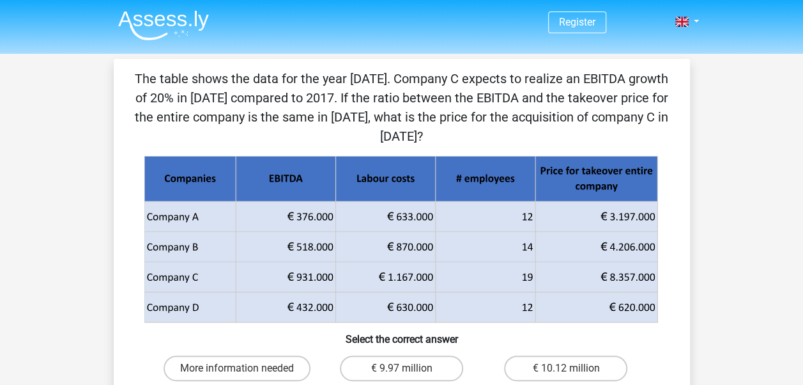
click at [409, 114] on p "The table shows the data for the year [DATE]. Company C expects to realize an E…" at bounding box center [401, 107] width 535 height 77
click at [438, 137] on p "The table shows the data for the year [DATE]. Company C expects to realize an E…" at bounding box center [401, 107] width 535 height 77
